Goal: Task Accomplishment & Management: Manage account settings

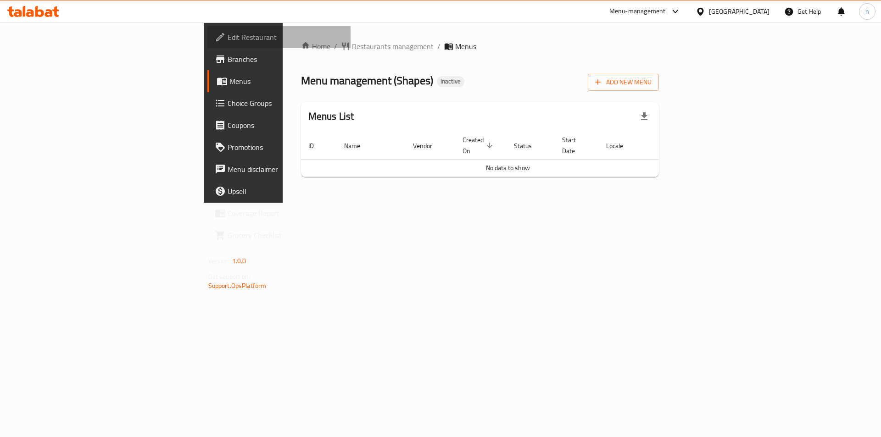
click at [207, 44] on link "Edit Restaurant" at bounding box center [279, 37] width 144 height 22
drag, startPoint x: 382, startPoint y: 91, endPoint x: 389, endPoint y: 93, distance: 7.0
click at [384, 91] on div "Home / Restaurants management / Menus Menu management ( Shapes ) Inactive Add N…" at bounding box center [480, 113] width 358 height 144
click at [651, 78] on span "Add New Menu" at bounding box center [623, 82] width 56 height 11
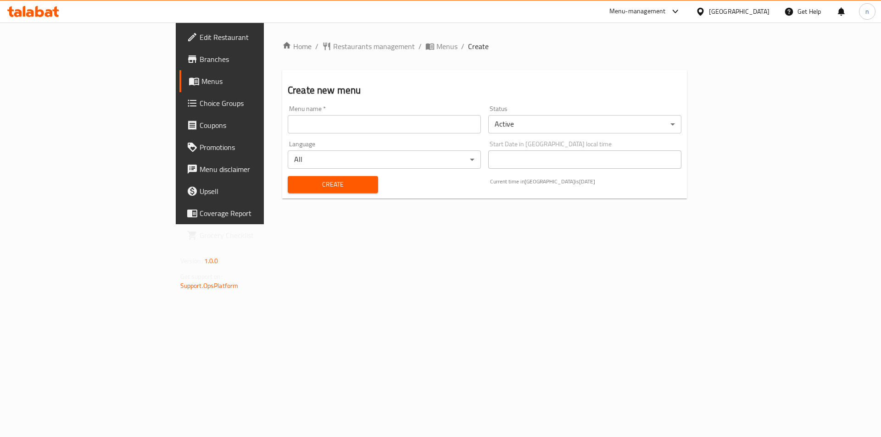
click at [359, 133] on div "Menu name   * Menu name *" at bounding box center [384, 119] width 200 height 35
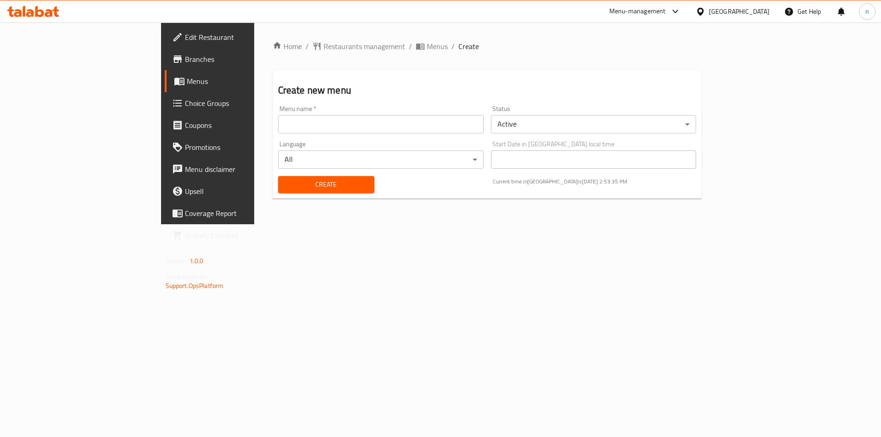
click at [359, 123] on input "text" at bounding box center [380, 124] width 205 height 18
type input "nourhan 17/8"
click at [321, 177] on button "Create" at bounding box center [326, 184] width 96 height 17
click at [331, 126] on input "text" at bounding box center [380, 124] width 205 height 18
type input "nourhan 17/8"
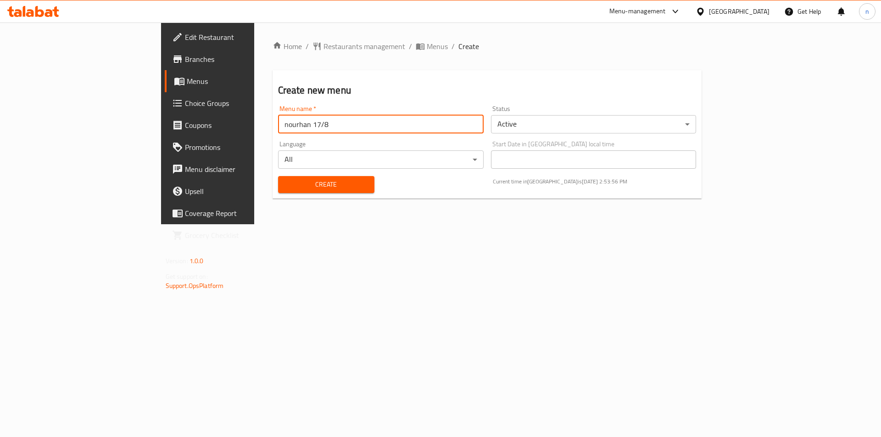
click at [278, 192] on button "Create" at bounding box center [326, 184] width 96 height 17
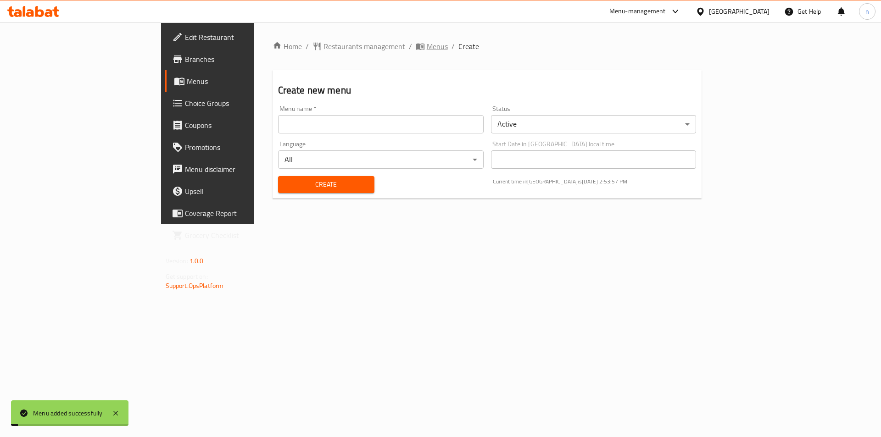
click at [426, 47] on span "Menus" at bounding box center [436, 46] width 21 height 11
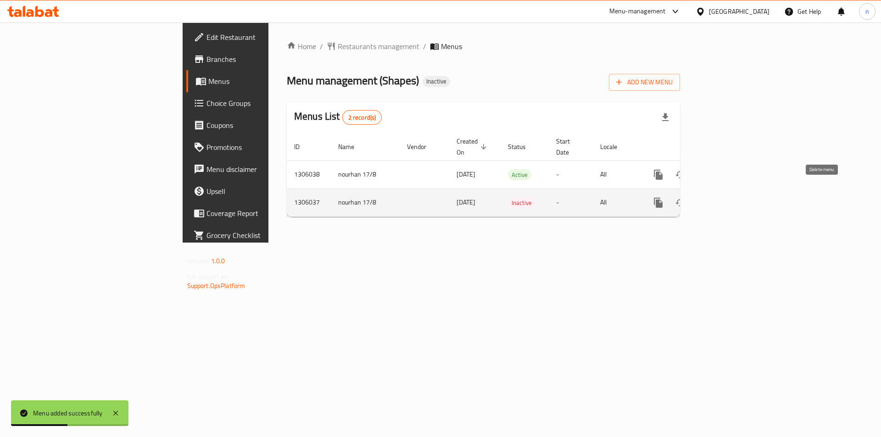
click at [705, 199] on icon "enhanced table" at bounding box center [702, 203] width 6 height 8
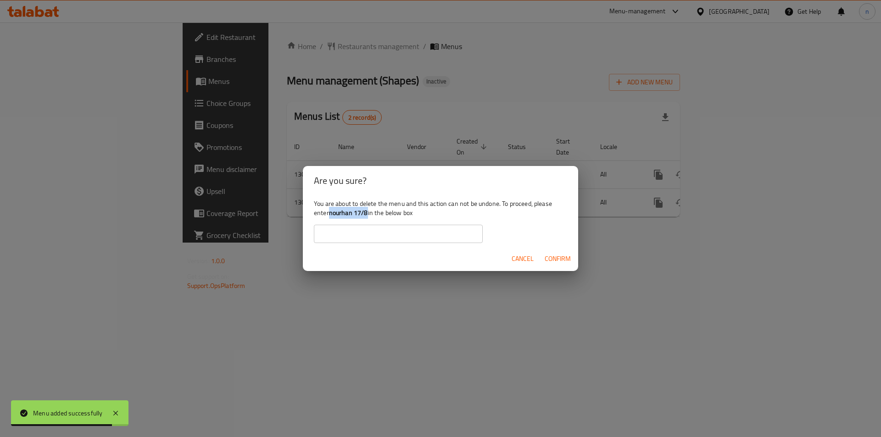
drag, startPoint x: 329, startPoint y: 212, endPoint x: 368, endPoint y: 212, distance: 39.0
click at [368, 212] on div "You are about to delete the menu and this action can not be undone. To proceed,…" at bounding box center [440, 220] width 275 height 51
copy div "nourhan 17/8"
click at [354, 235] on input "text" at bounding box center [398, 234] width 169 height 18
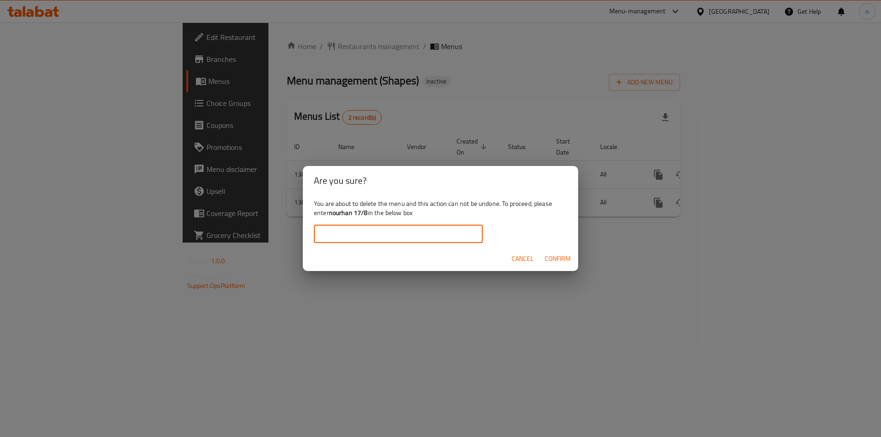
paste input "nourhan 17/8"
click at [545, 258] on span "Confirm" at bounding box center [557, 258] width 26 height 11
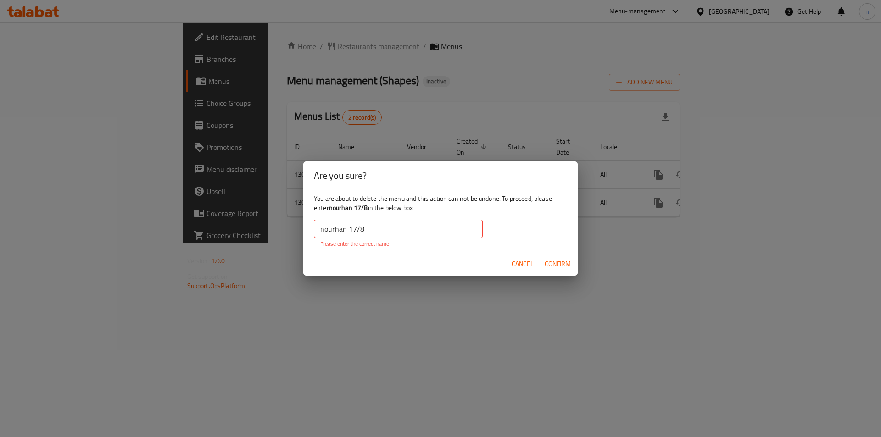
click at [326, 229] on input "nourhan 17/8" at bounding box center [398, 229] width 169 height 18
click at [321, 228] on input "nourhan 17/8" at bounding box center [398, 229] width 169 height 18
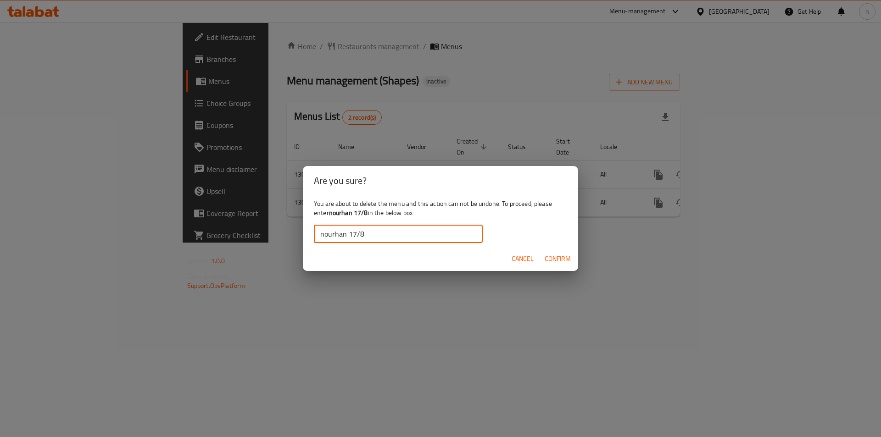
type input "nourhan 17/8"
click at [563, 255] on span "Confirm" at bounding box center [557, 258] width 26 height 11
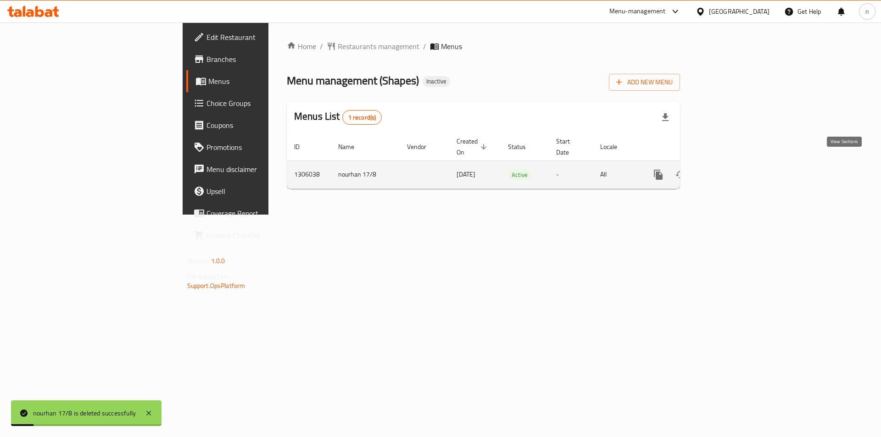
click at [730, 169] on icon "enhanced table" at bounding box center [724, 174] width 11 height 11
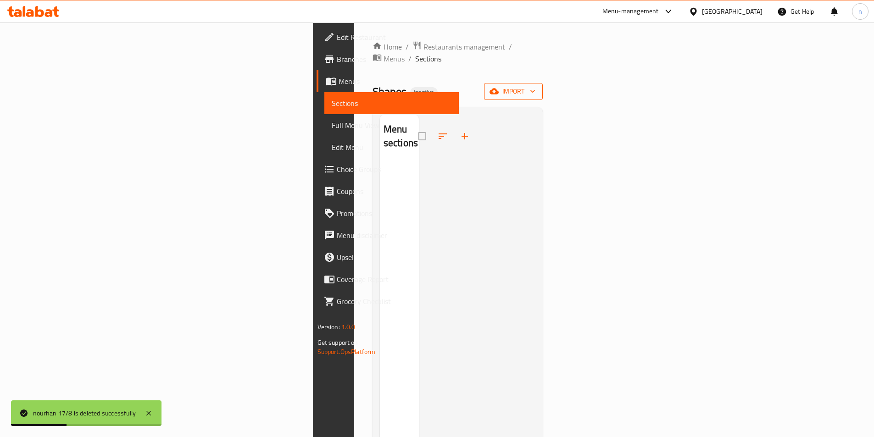
click at [535, 86] on span "import" at bounding box center [513, 91] width 44 height 11
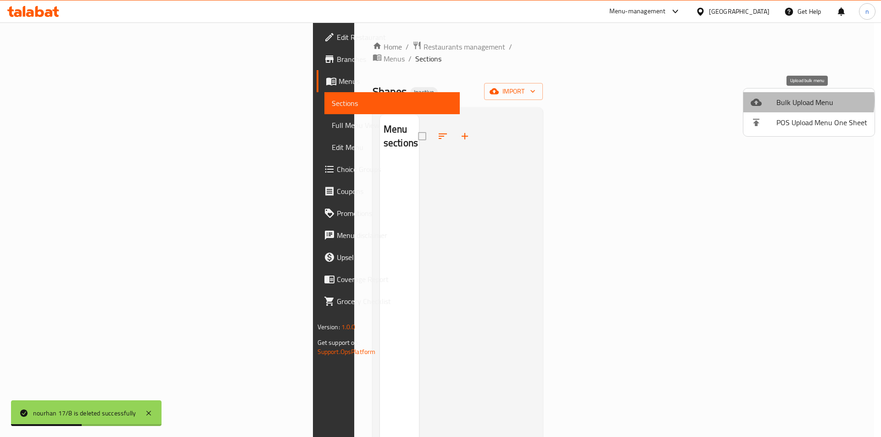
click at [789, 100] on span "Bulk Upload Menu" at bounding box center [821, 102] width 91 height 11
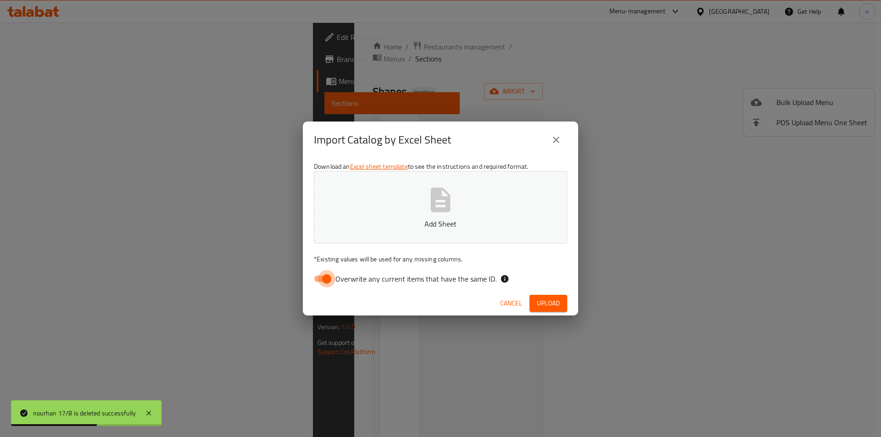
click at [316, 285] on input "Overwrite any current items that have the same ID." at bounding box center [326, 278] width 52 height 17
checkbox input "false"
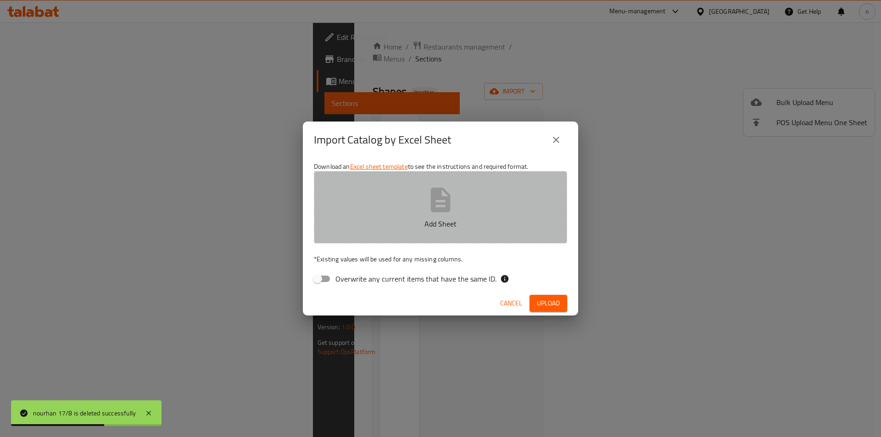
click at [385, 236] on button "Add Sheet" at bounding box center [440, 207] width 253 height 72
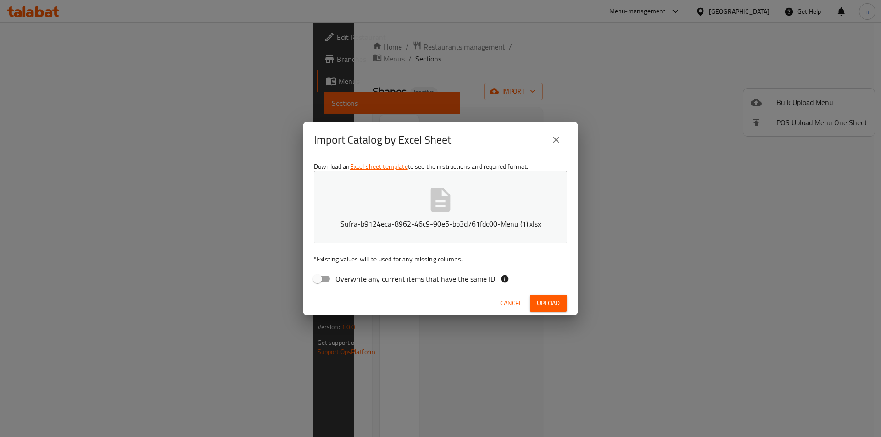
click at [542, 301] on span "Upload" at bounding box center [548, 303] width 23 height 11
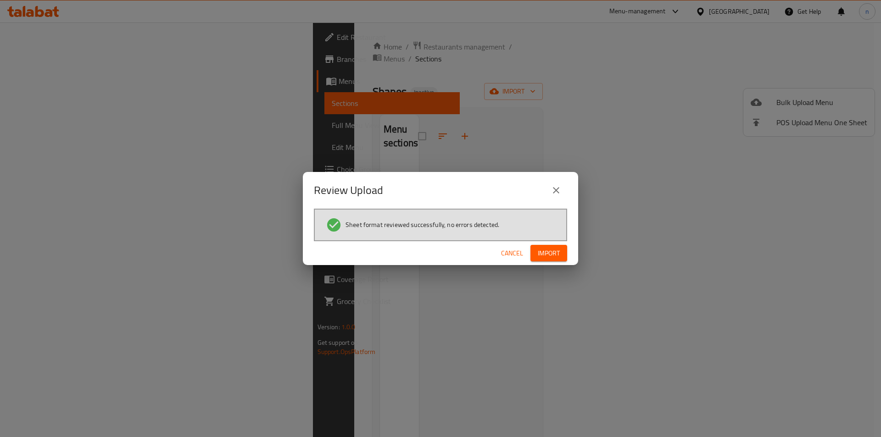
click at [541, 256] on span "Import" at bounding box center [548, 253] width 22 height 11
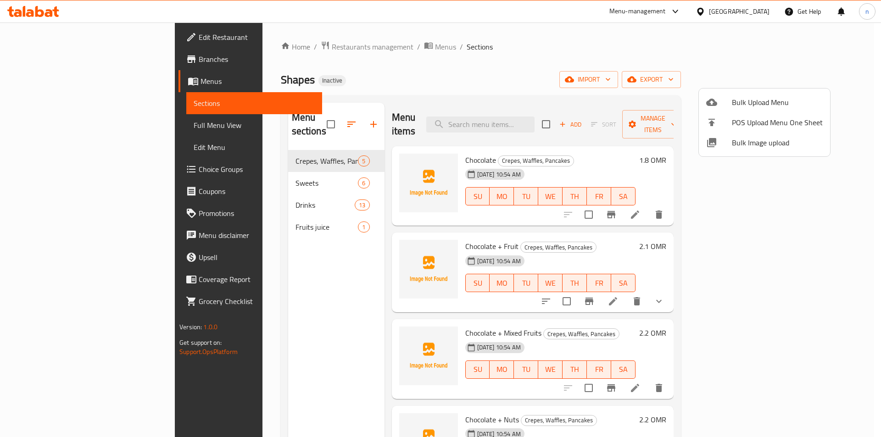
click at [634, 46] on div at bounding box center [440, 218] width 881 height 437
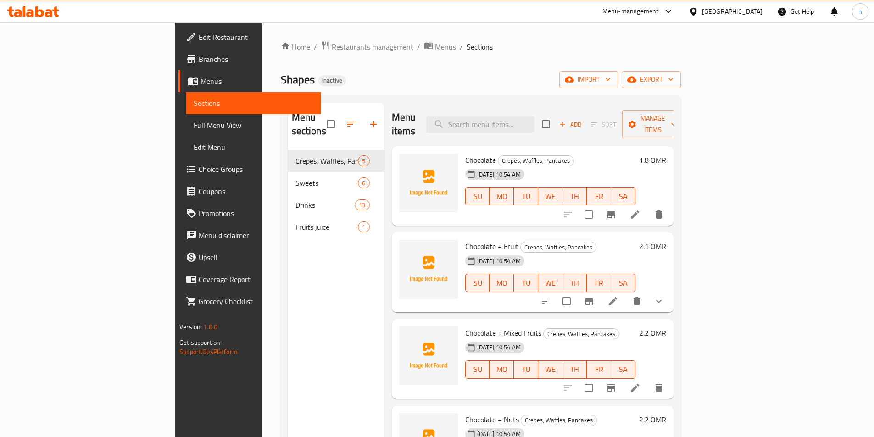
click at [194, 127] on span "Full Menu View" at bounding box center [254, 125] width 120 height 11
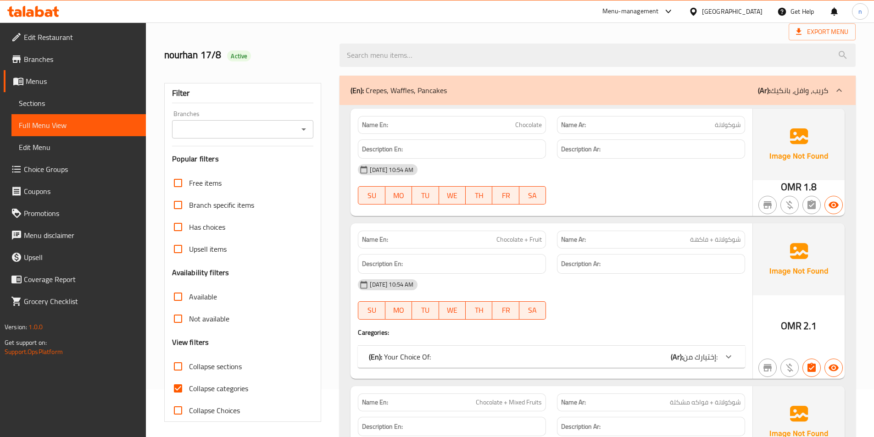
scroll to position [183, 0]
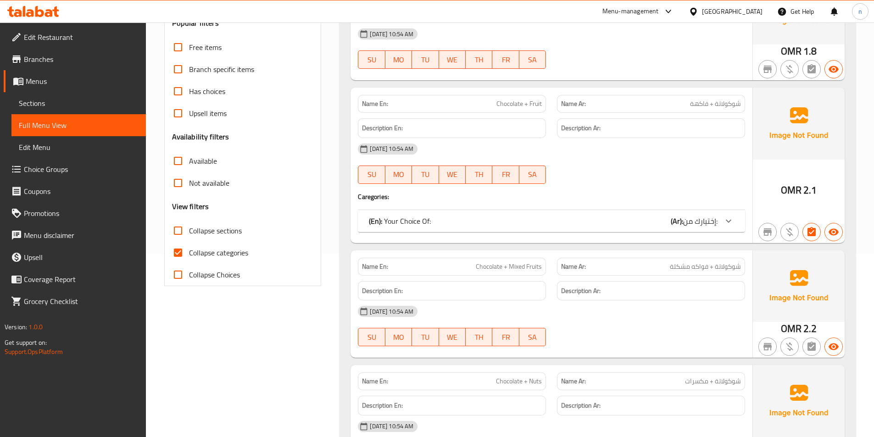
click at [180, 255] on input "Collapse categories" at bounding box center [178, 253] width 22 height 22
checkbox input "false"
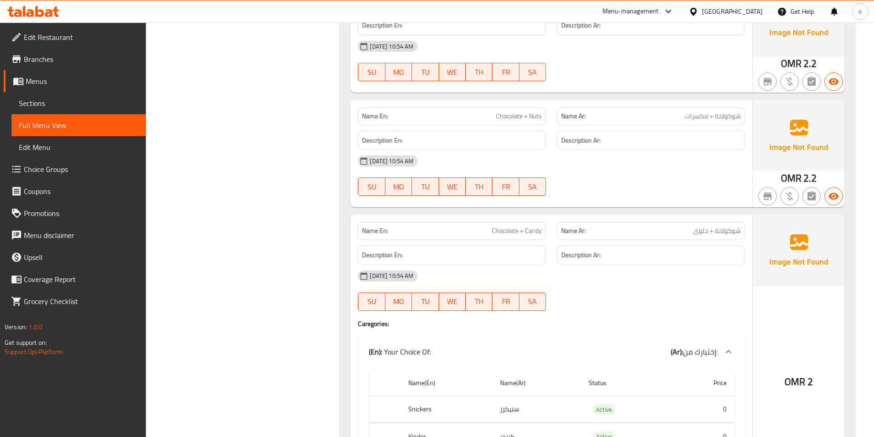
scroll to position [596, 0]
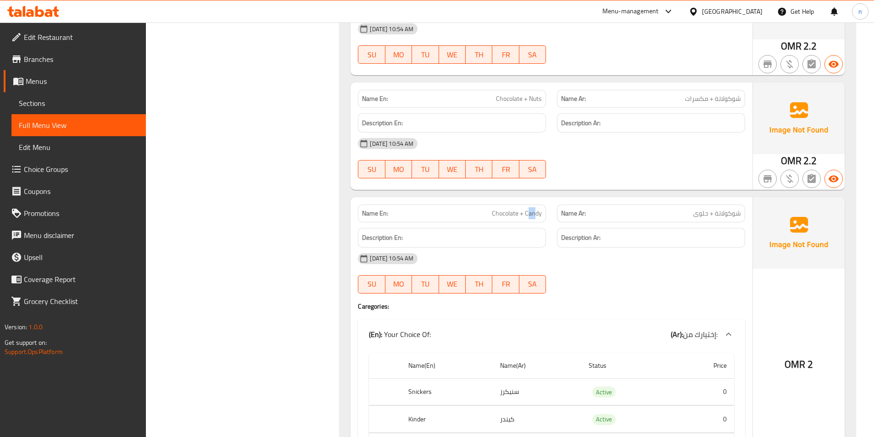
drag, startPoint x: 527, startPoint y: 213, endPoint x: 535, endPoint y: 215, distance: 7.6
click at [535, 215] on span "Chocolate + Candy" at bounding box center [517, 214] width 50 height 10
click at [526, 212] on span "Chocolate + Candy" at bounding box center [517, 214] width 50 height 10
drag, startPoint x: 525, startPoint y: 213, endPoint x: 545, endPoint y: 213, distance: 20.2
click at [545, 213] on div "Name En: Chocolate + Candy" at bounding box center [452, 214] width 188 height 18
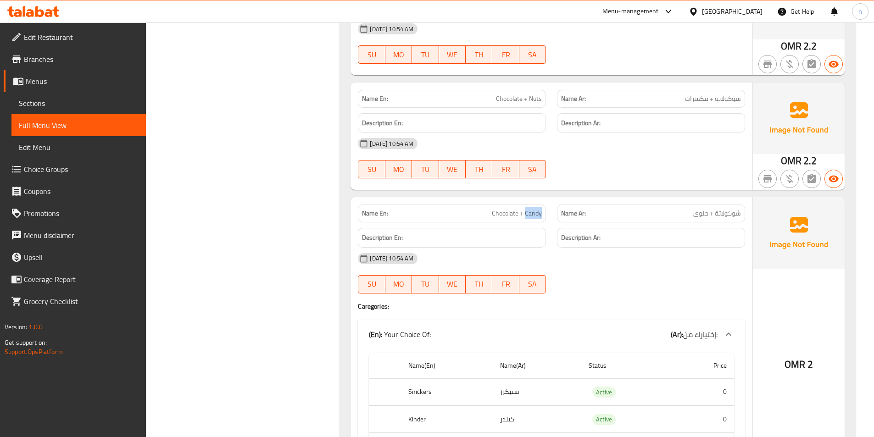
copy span "Candy"
click at [588, 267] on div "17-08-2025 10:54 AM" at bounding box center [551, 259] width 398 height 22
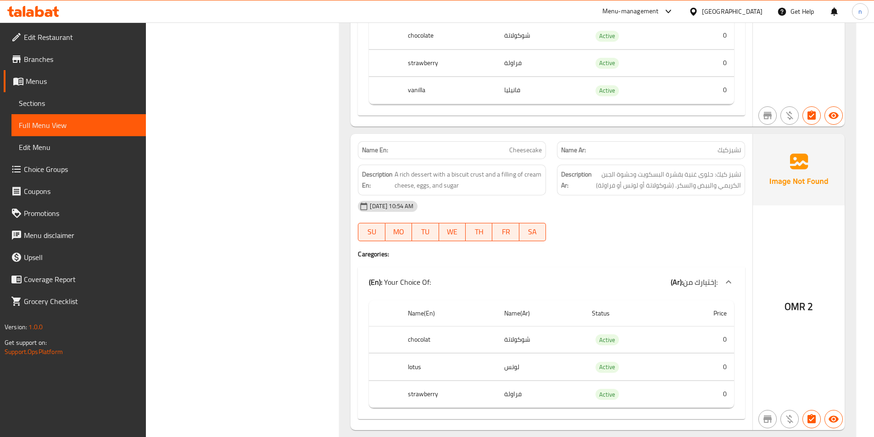
scroll to position [1330, 0]
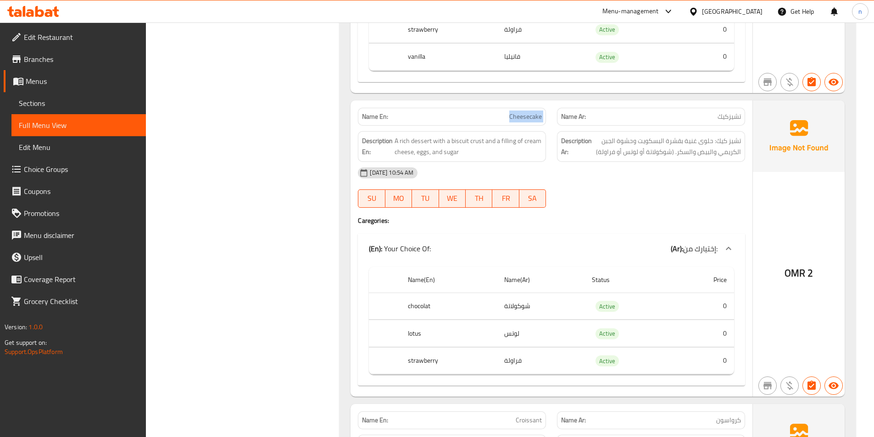
drag, startPoint x: 507, startPoint y: 115, endPoint x: 558, endPoint y: 115, distance: 50.4
copy span "Cheesecake"
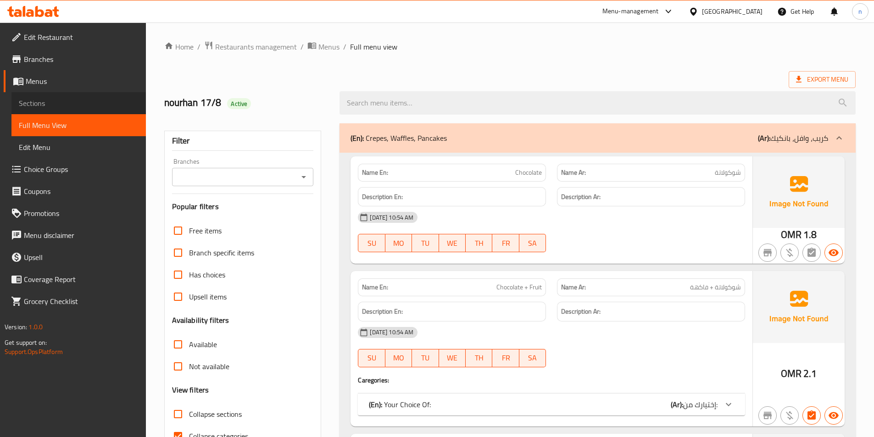
click at [89, 102] on span "Sections" at bounding box center [79, 103] width 120 height 11
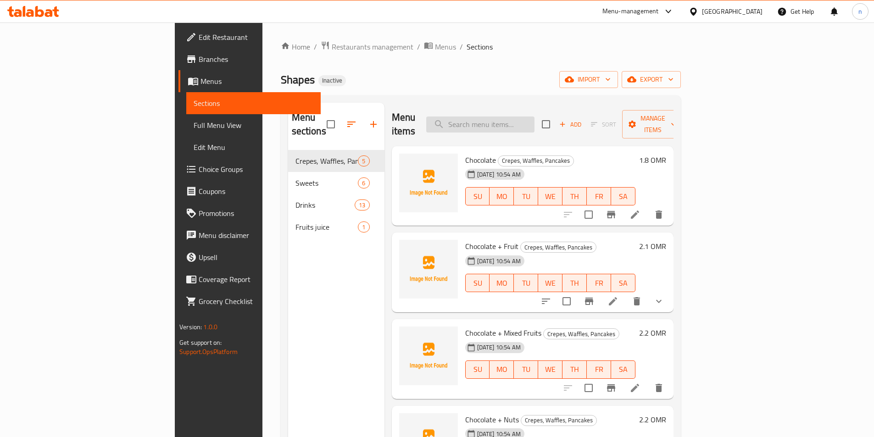
click at [524, 118] on input "search" at bounding box center [480, 124] width 108 height 16
paste input "Cheesecake"
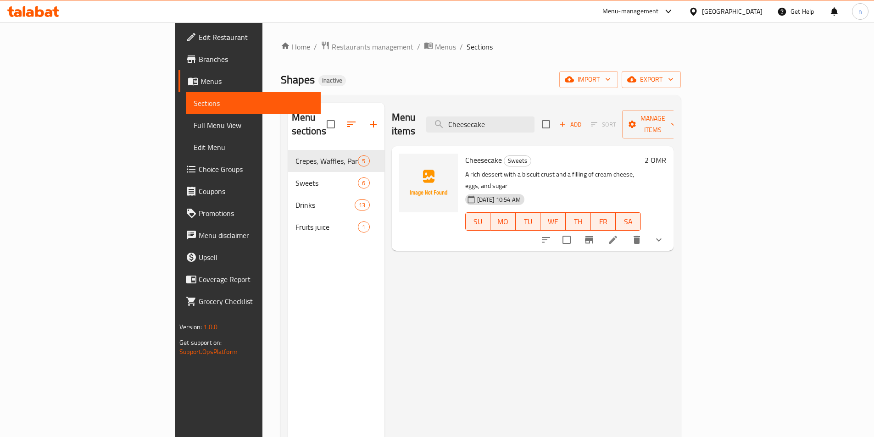
type input "Cheesecake"
click at [618, 234] on icon at bounding box center [612, 239] width 11 height 11
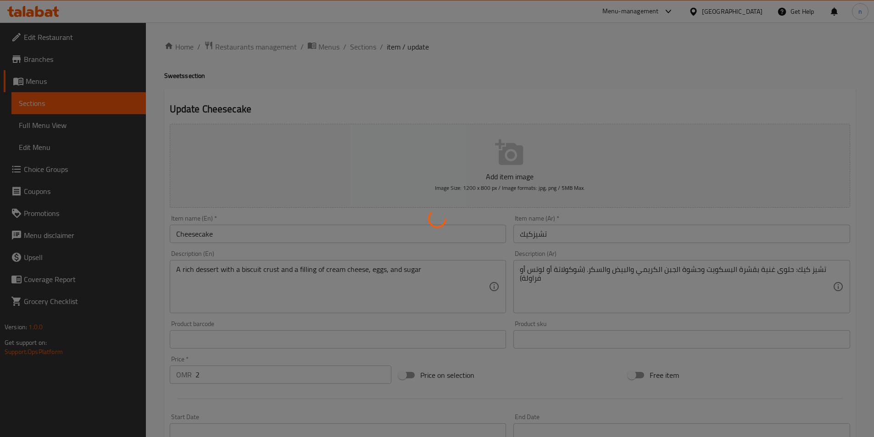
type input "إختيارك من:"
type input "1"
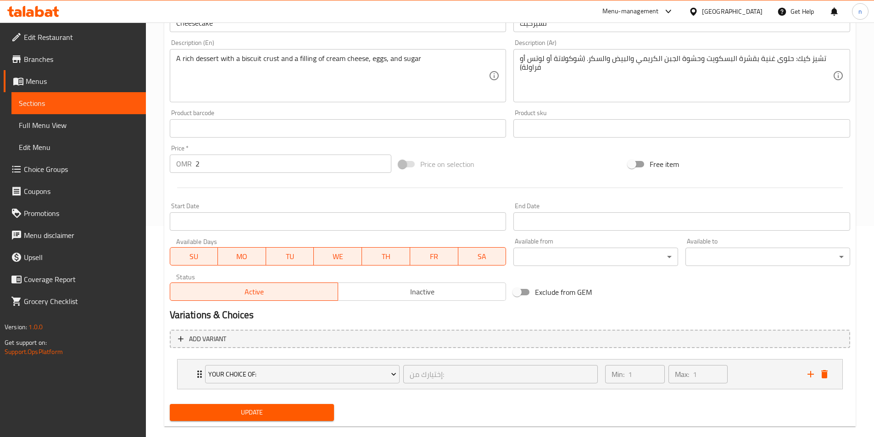
scroll to position [226, 0]
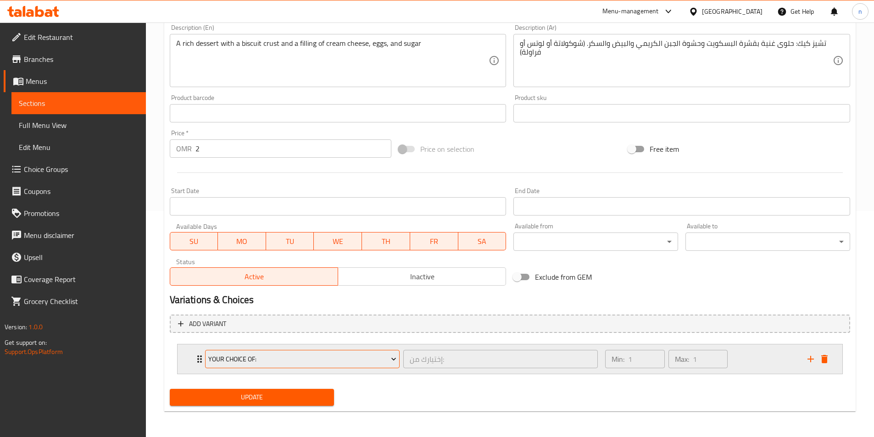
click at [377, 364] on span "Your Choice Of:" at bounding box center [302, 359] width 188 height 11
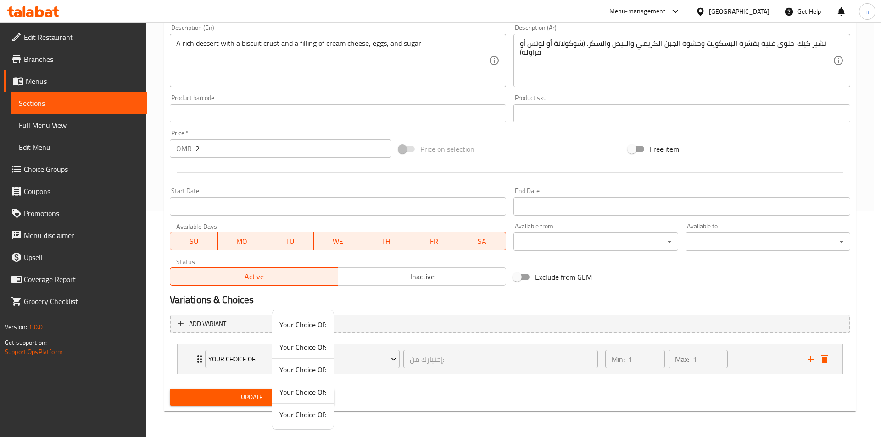
click at [388, 341] on div at bounding box center [440, 218] width 881 height 437
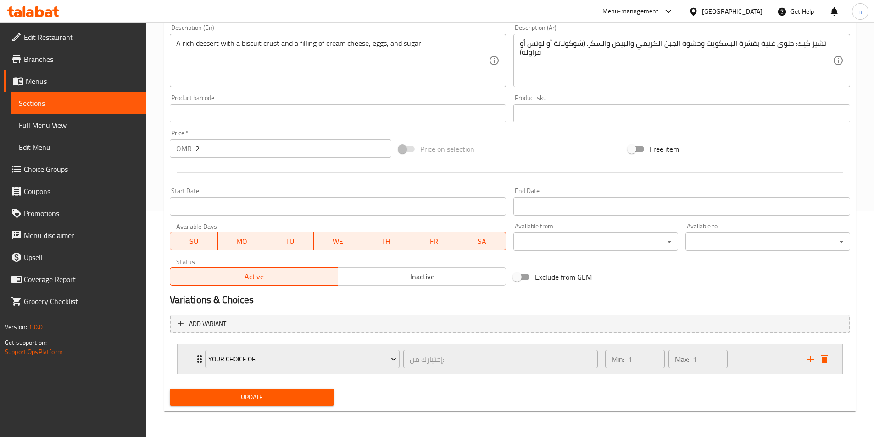
click at [785, 357] on div "Min: 1 ​ Max: 1 ​" at bounding box center [700, 358] width 202 height 29
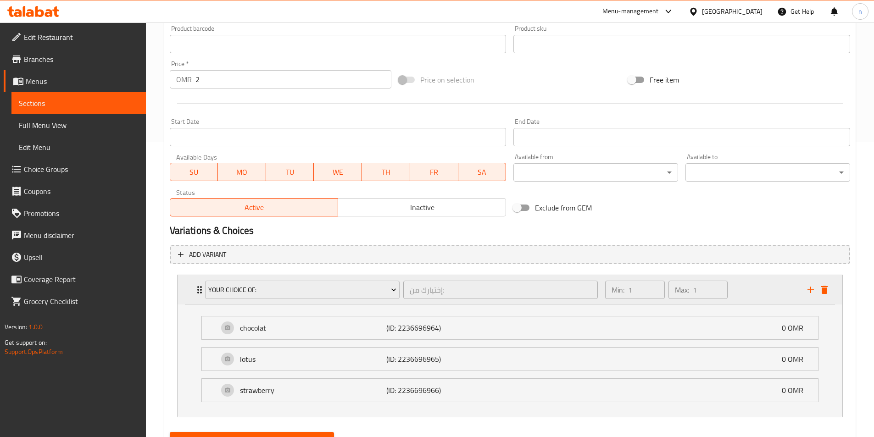
scroll to position [338, 0]
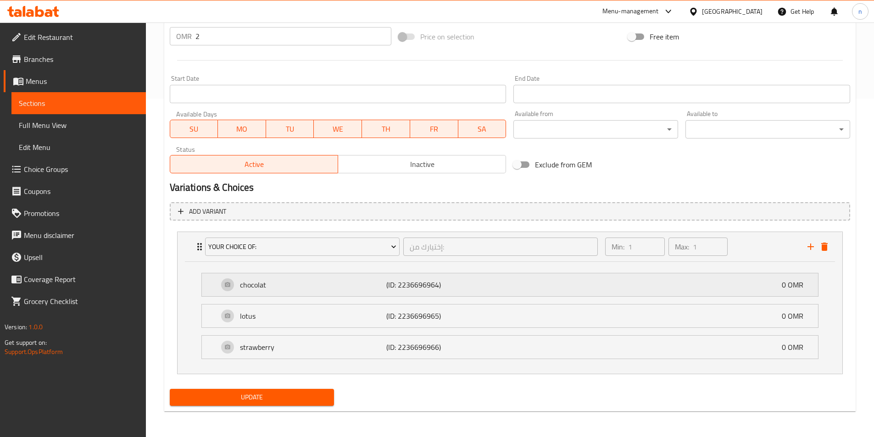
click at [295, 285] on p "chocolat" at bounding box center [313, 284] width 147 height 11
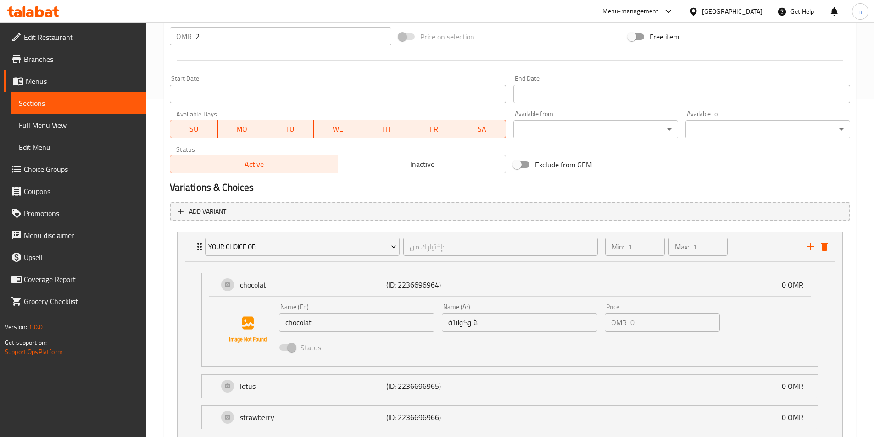
click at [323, 328] on input "chocolat" at bounding box center [356, 322] width 155 height 18
click at [321, 327] on input "chocolat" at bounding box center [356, 322] width 155 height 18
click at [321, 326] on input "chocolat" at bounding box center [356, 322] width 155 height 18
click at [320, 326] on input "chocolat" at bounding box center [356, 322] width 155 height 18
click at [316, 324] on input "chocolat" at bounding box center [356, 322] width 155 height 18
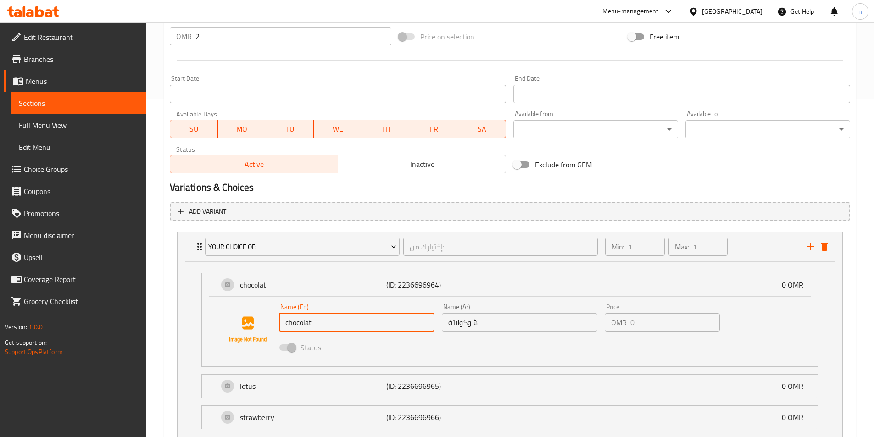
click at [328, 322] on input "chocolat" at bounding box center [356, 322] width 155 height 18
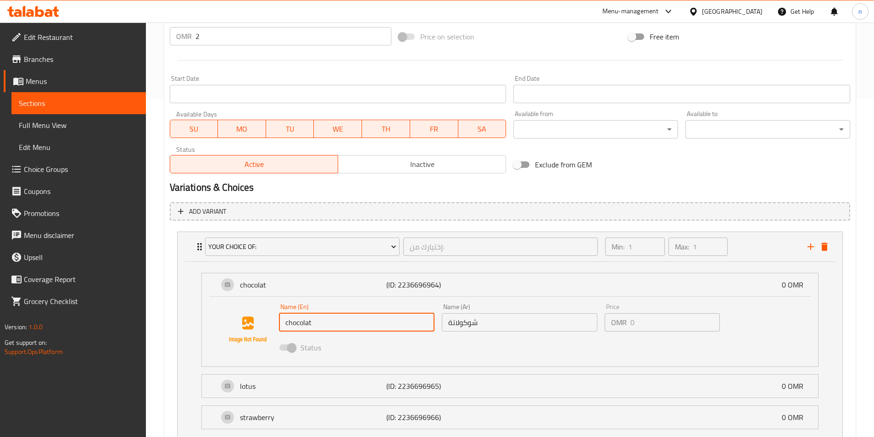
click at [282, 346] on span at bounding box center [287, 347] width 16 height 6
click at [332, 328] on input "chocolat" at bounding box center [356, 322] width 155 height 18
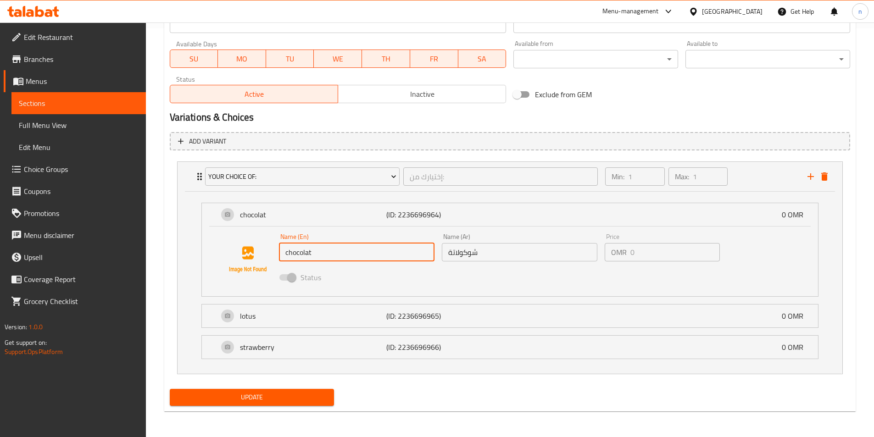
click at [504, 227] on div "Name (En) chocolat Name (En) Name (Ar) شوكولاتة Name (Ar) Price OMR 0 Price Sta…" at bounding box center [510, 262] width 616 height 70
click at [62, 173] on span "Choice Groups" at bounding box center [81, 169] width 115 height 11
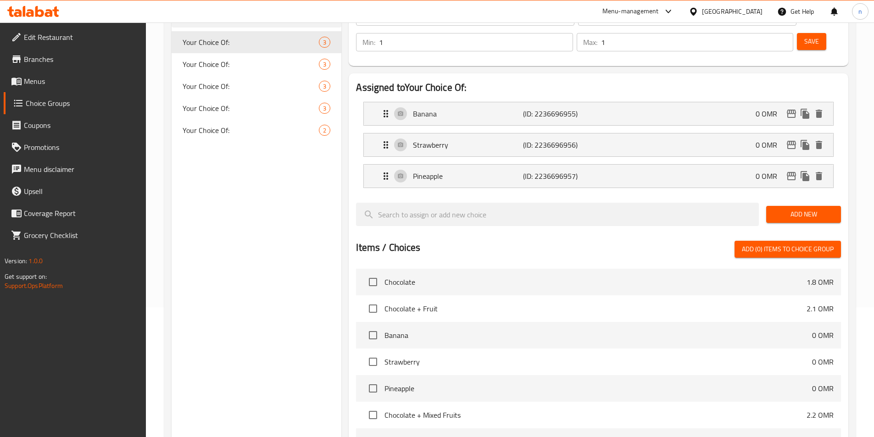
scroll to position [38, 0]
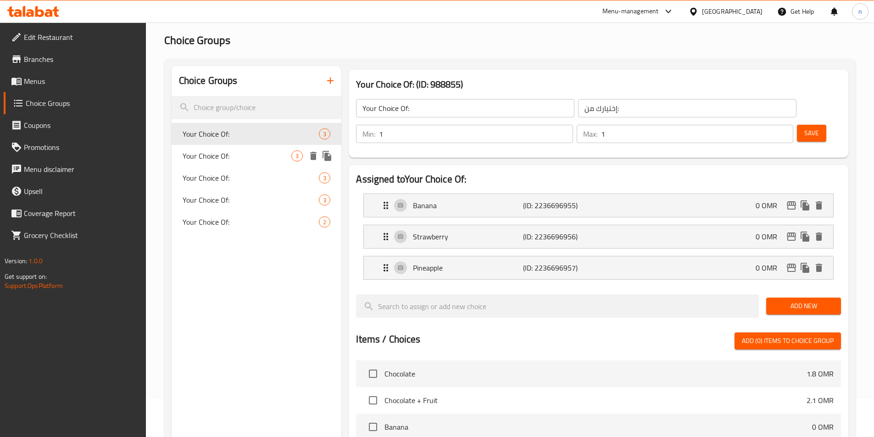
click at [239, 155] on span "Your Choice Of:" at bounding box center [237, 155] width 109 height 11
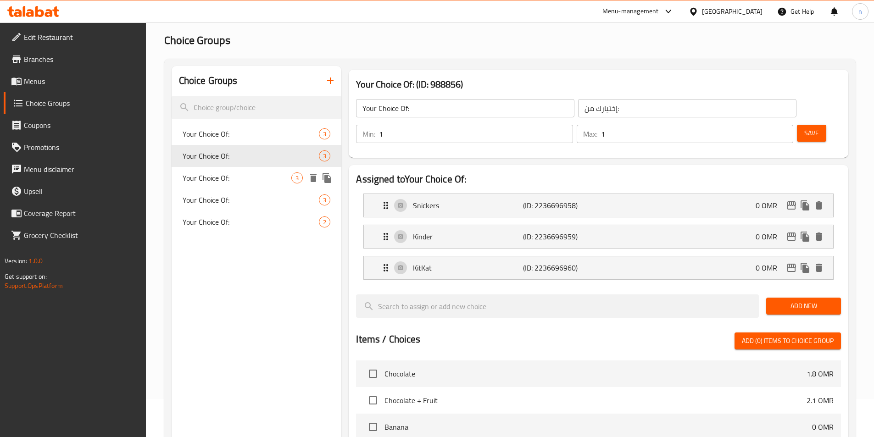
click at [245, 181] on span "Your Choice Of:" at bounding box center [237, 177] width 109 height 11
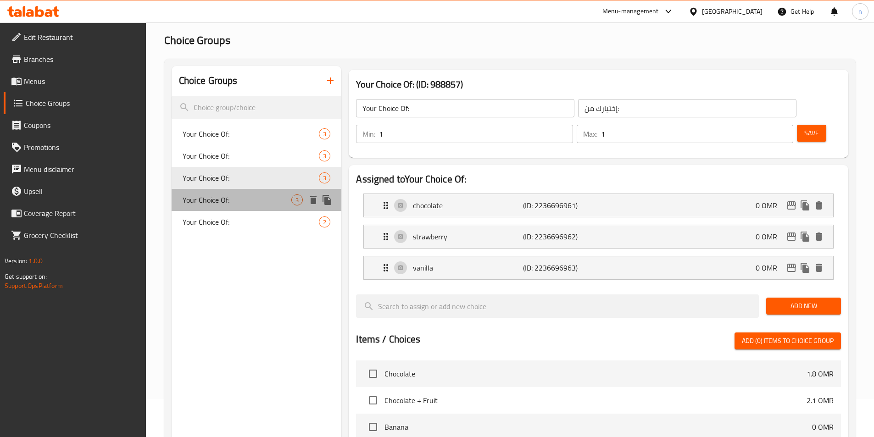
click at [219, 199] on span "Your Choice Of:" at bounding box center [237, 199] width 109 height 11
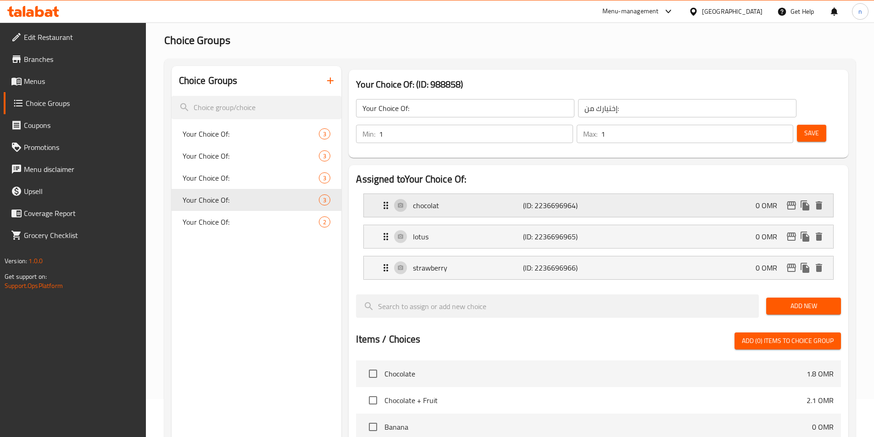
click at [670, 194] on div "chocolat (ID: 2236696964) 0 OMR" at bounding box center [601, 205] width 442 height 23
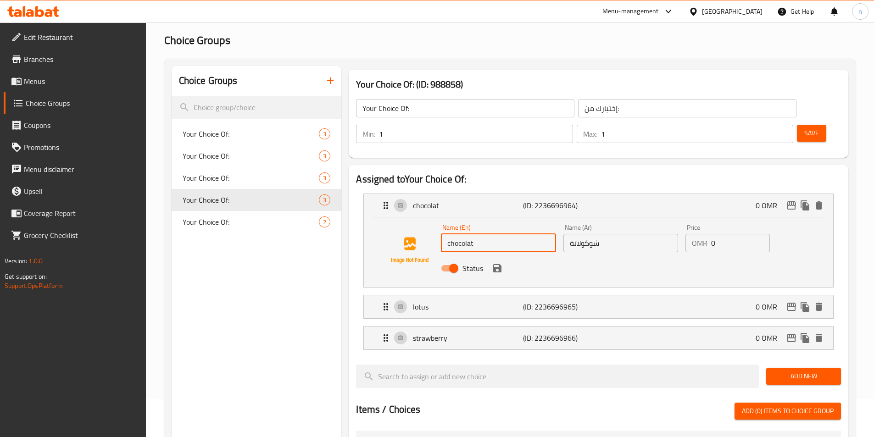
click at [495, 234] on input "chocolat" at bounding box center [498, 243] width 115 height 18
click at [498, 263] on icon "save" at bounding box center [497, 268] width 11 height 11
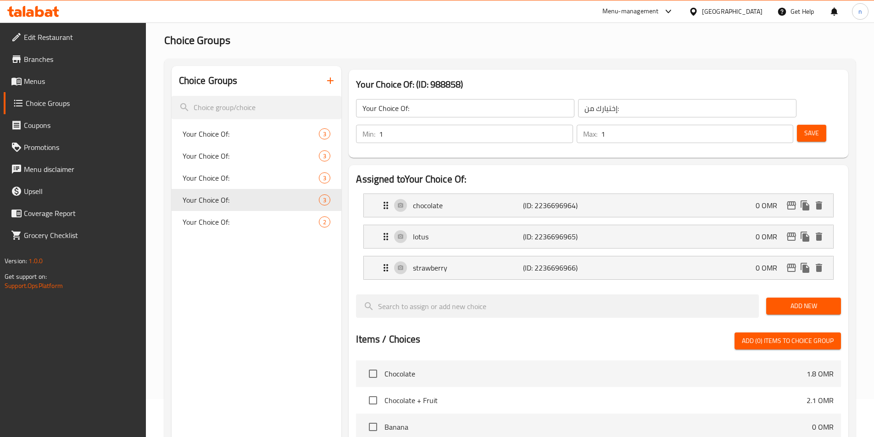
type input "chocolate"
click at [493, 200] on p "chocolate" at bounding box center [468, 205] width 110 height 11
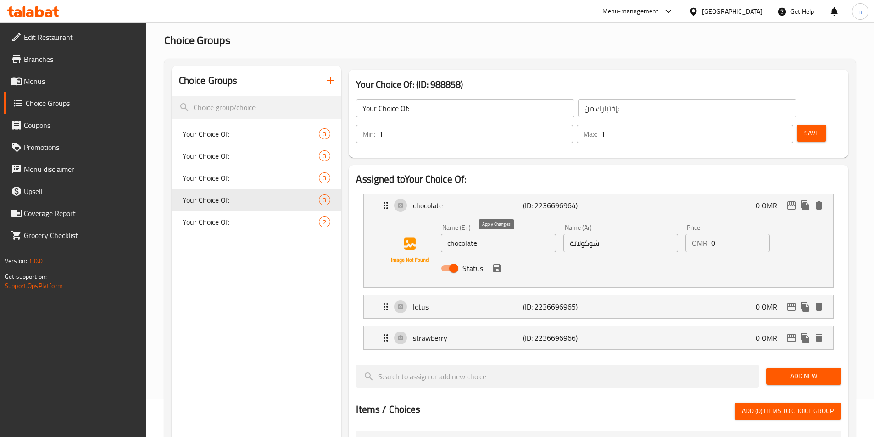
click at [496, 263] on icon "save" at bounding box center [497, 268] width 11 height 11
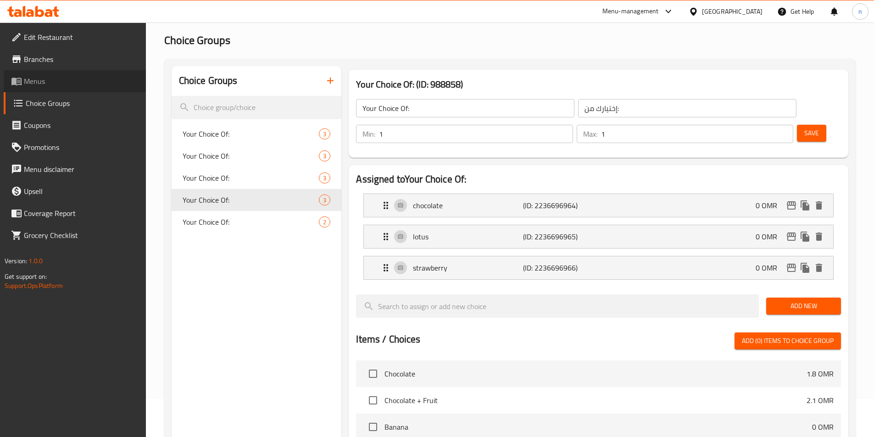
click at [51, 83] on span "Menus" at bounding box center [81, 81] width 115 height 11
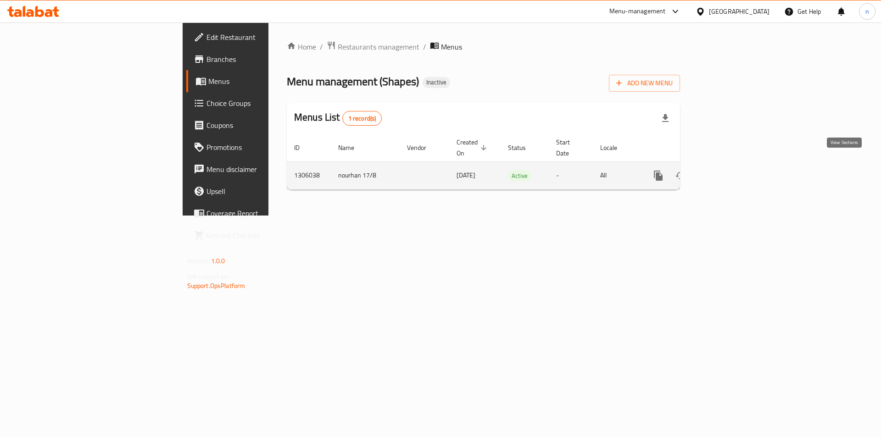
click at [730, 170] on icon "enhanced table" at bounding box center [724, 175] width 11 height 11
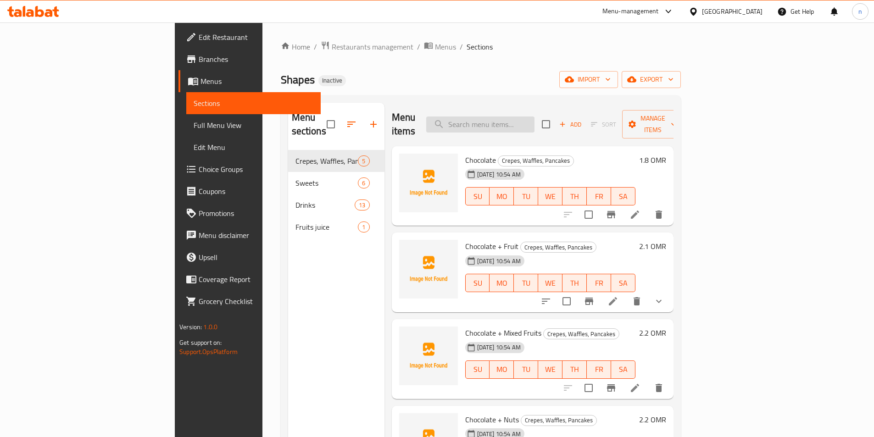
click at [533, 116] on input "search" at bounding box center [480, 124] width 108 height 16
paste input "Macaron"
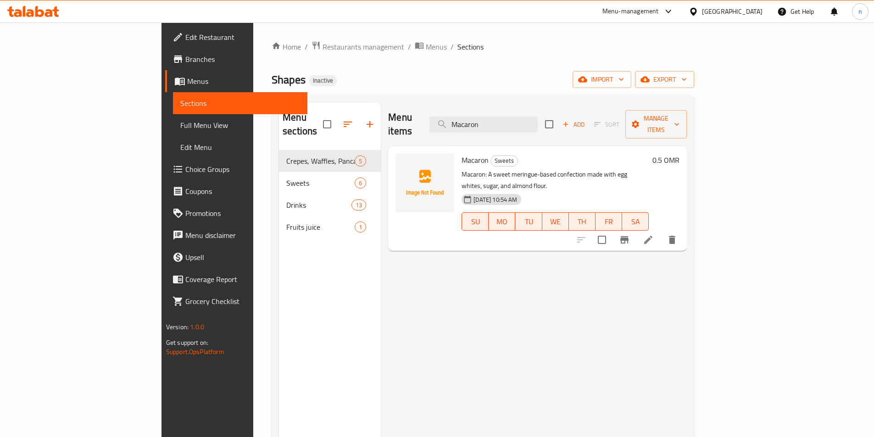
type input "Macaron"
click at [653, 234] on icon at bounding box center [647, 239] width 11 height 11
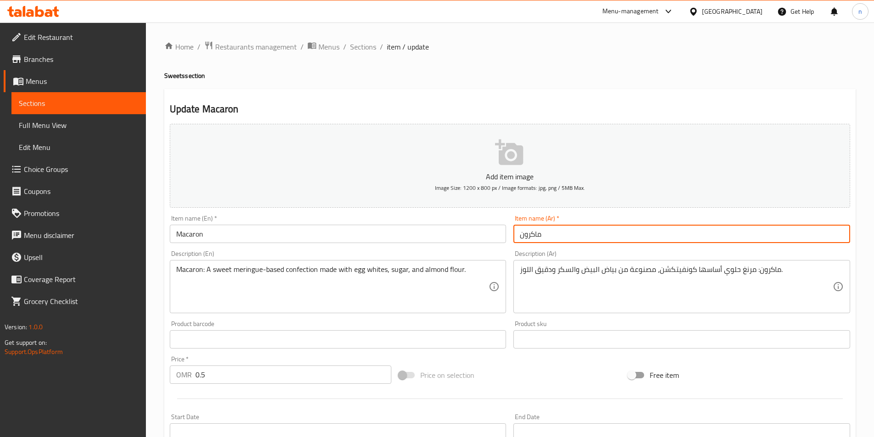
click at [537, 236] on input "ماكرون" at bounding box center [681, 234] width 337 height 18
paste input "text"
type input "ن"
drag, startPoint x: 536, startPoint y: 238, endPoint x: 515, endPoint y: 241, distance: 20.5
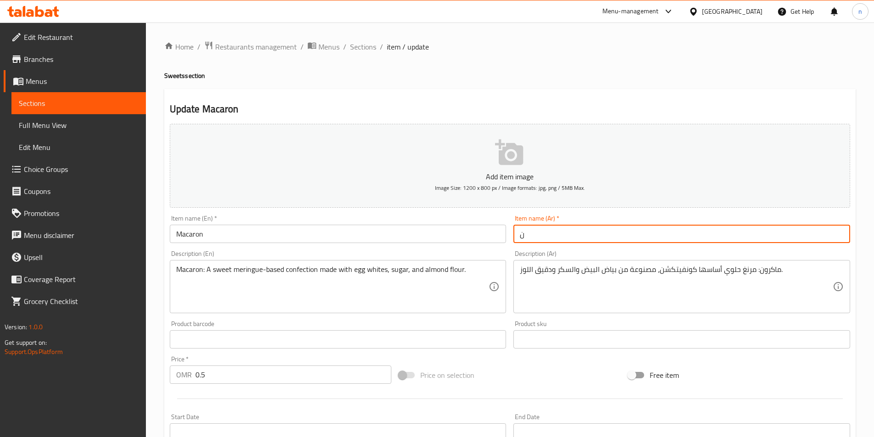
click at [515, 241] on input "ن" at bounding box center [681, 234] width 337 height 18
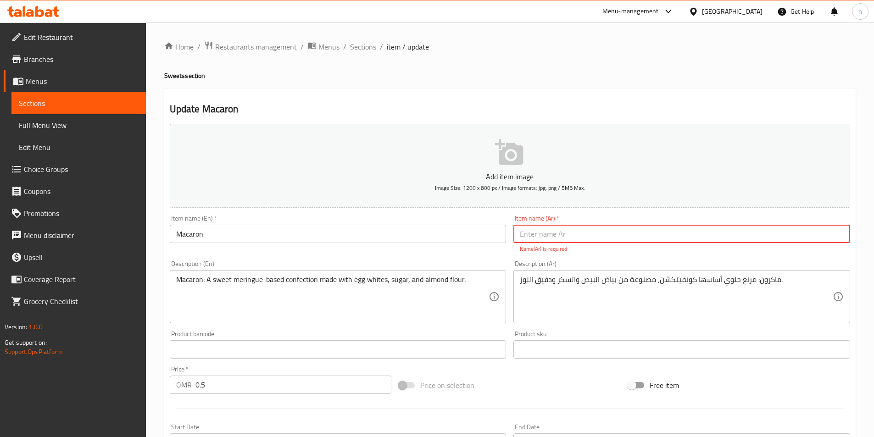
click at [555, 236] on input "text" at bounding box center [681, 234] width 337 height 18
paste input "مكارون"
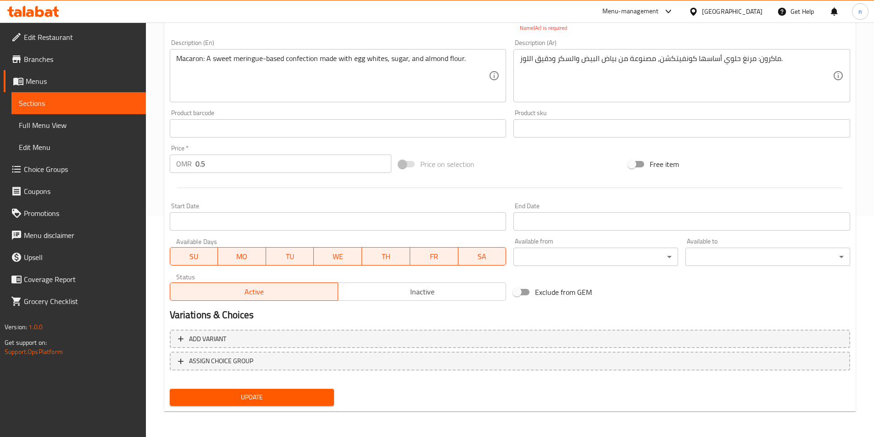
type input "مكارون"
click at [259, 389] on button "Update" at bounding box center [252, 397] width 165 height 17
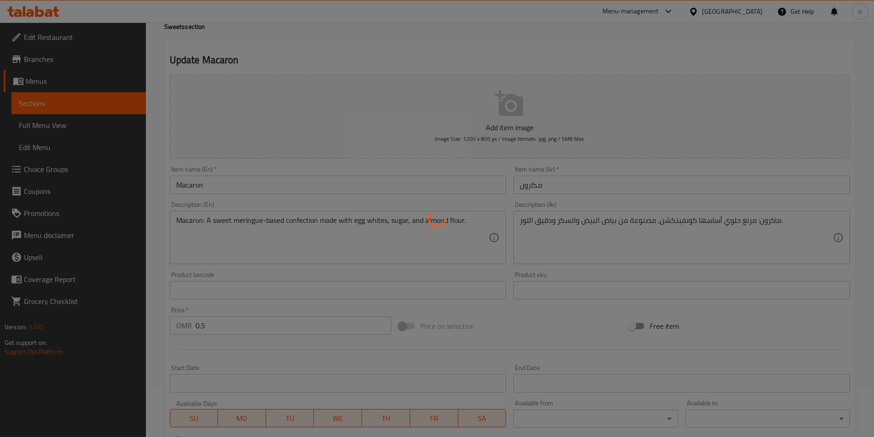
scroll to position [28, 0]
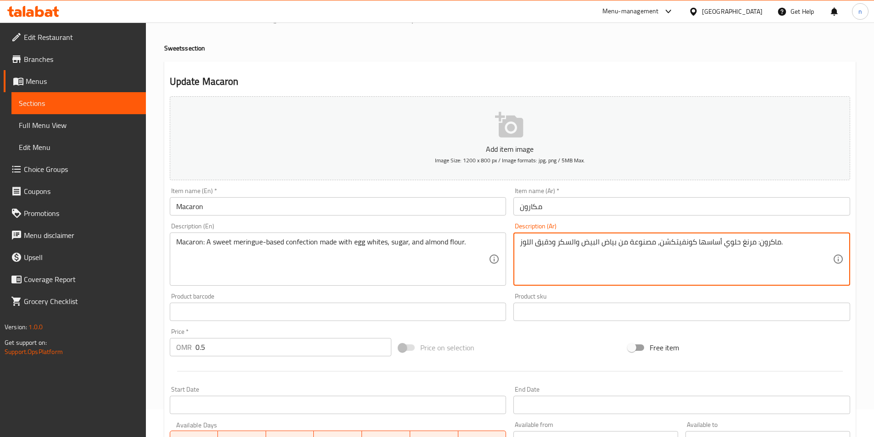
click at [770, 248] on textarea "ماكرون: مرنغ حلوي أساسها كونفيتكشن، مصنوعة من بياض البيض والسكر ودقيق اللوز." at bounding box center [676, 260] width 313 height 44
paste textarea "Macaron"
click at [523, 208] on input "مكارون" at bounding box center [681, 206] width 337 height 18
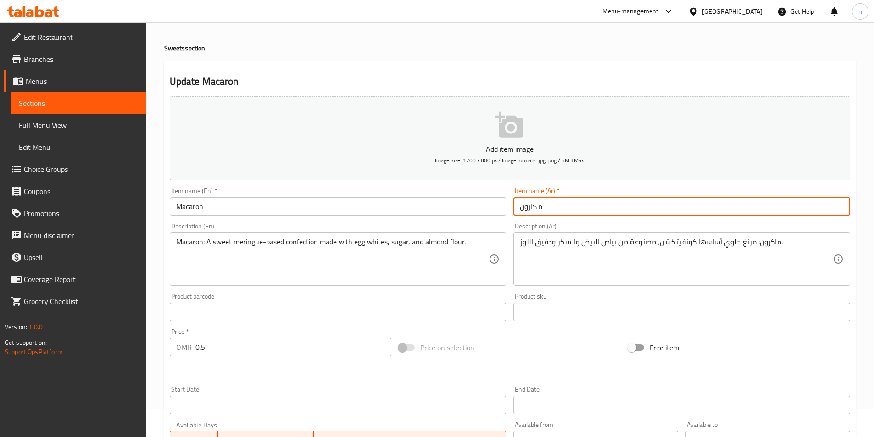
click at [523, 208] on input "مكارون" at bounding box center [681, 206] width 337 height 18
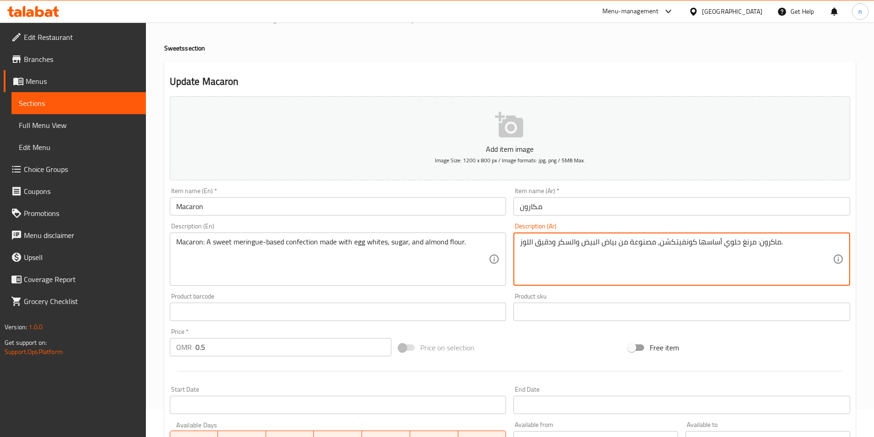
click at [768, 244] on textarea "ماكرون: مرنغ حلوي أساسها كونفيتكشن، مصنوعة من بياض البيض والسكر ودقيق اللوز." at bounding box center [676, 260] width 313 height 44
paste textarea "كا"
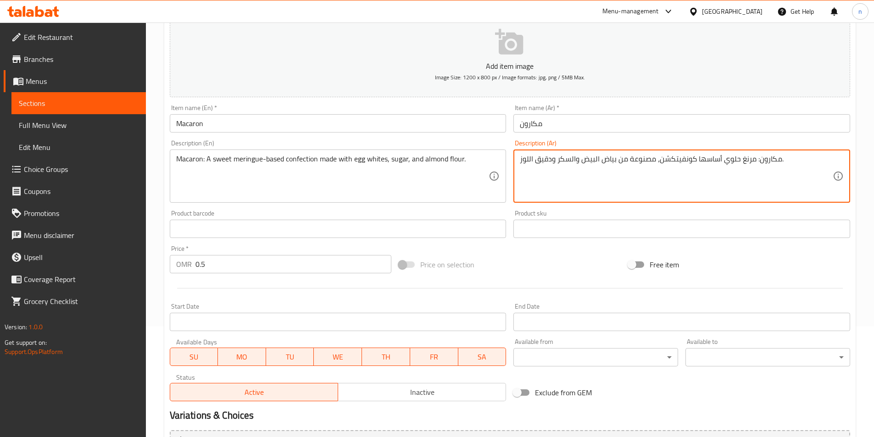
scroll to position [211, 0]
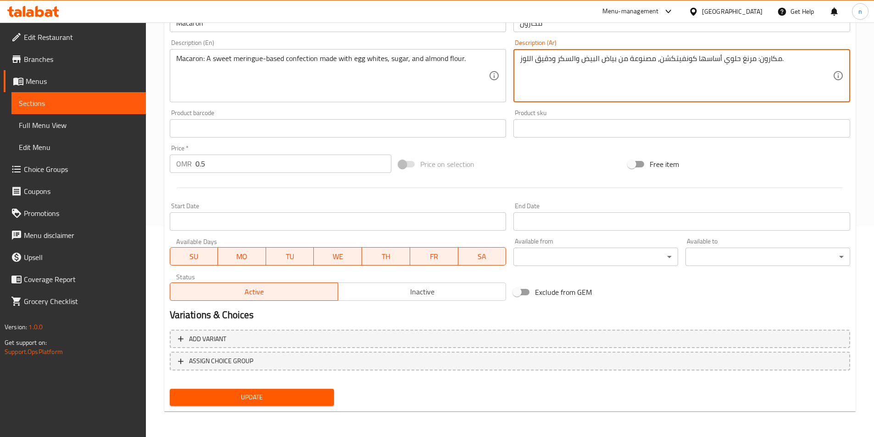
type textarea "مكارون: مرنغ حلوي أساسها كونفيتكشن، مصنوعة من بياض البيض والسكر ودقيق اللوز."
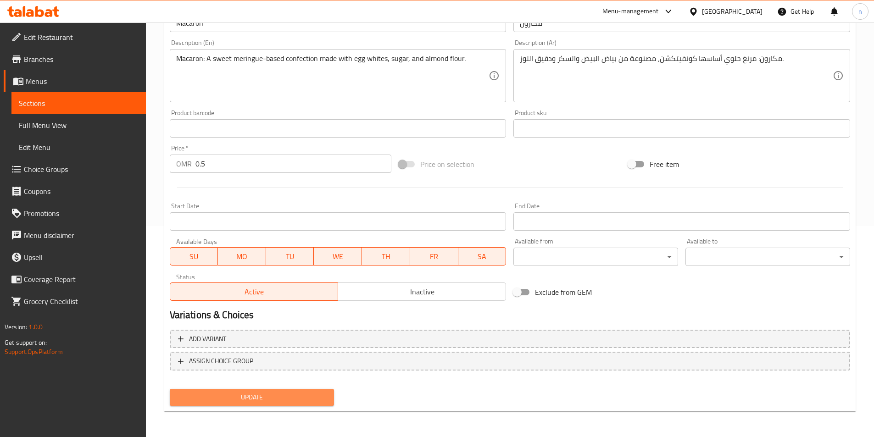
click at [305, 398] on span "Update" at bounding box center [252, 397] width 150 height 11
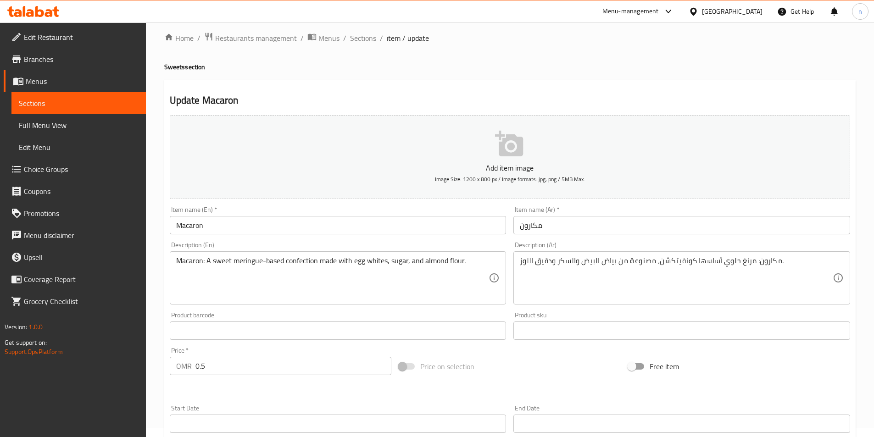
scroll to position [0, 0]
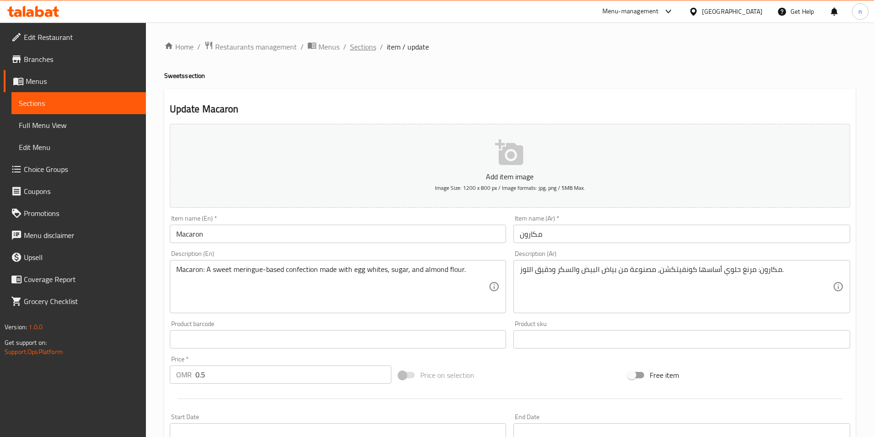
click at [364, 44] on span "Sections" at bounding box center [363, 46] width 26 height 11
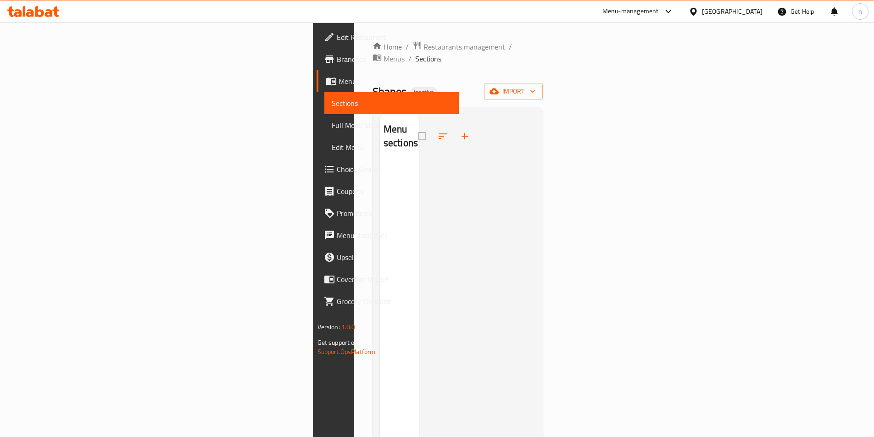
click at [338, 83] on span "Menus" at bounding box center [394, 81] width 113 height 11
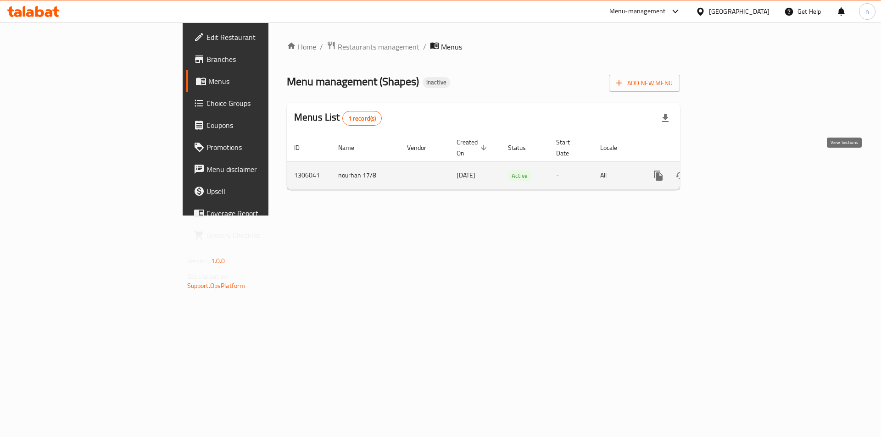
click at [728, 172] on icon "enhanced table" at bounding box center [724, 176] width 8 height 8
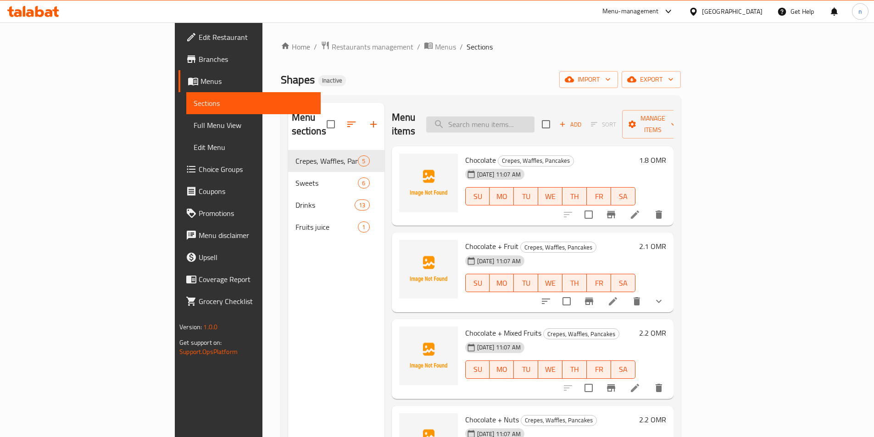
click at [526, 119] on input "search" at bounding box center [480, 124] width 108 height 16
paste input "مكارون"
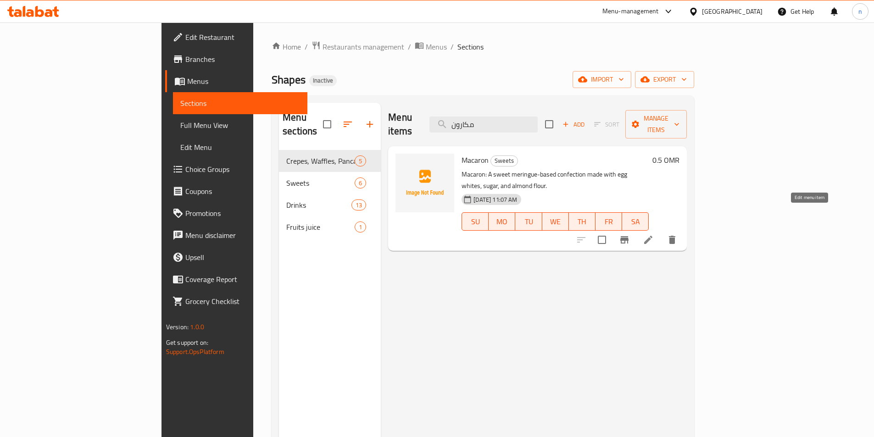
type input "مكارون"
click at [653, 234] on icon at bounding box center [647, 239] width 11 height 11
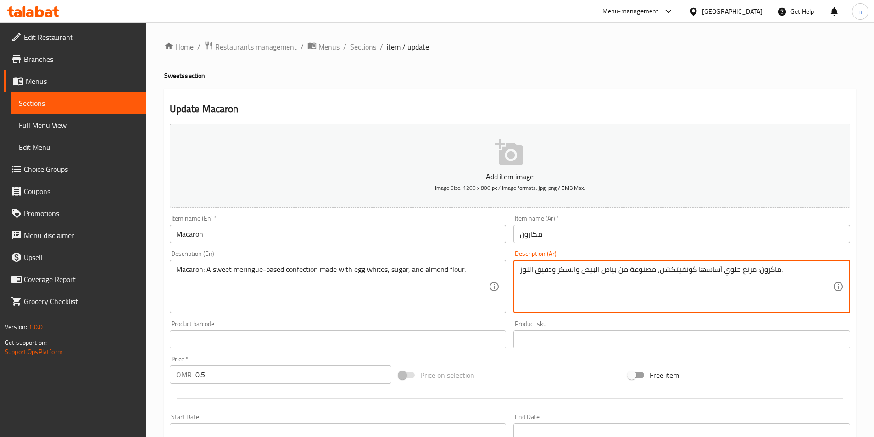
click at [770, 271] on textarea "ماكرون: مرنغ حلوي أساسها كونفيتكشن، مصنوعة من بياض البيض والسكر ودقيق اللوز." at bounding box center [676, 287] width 313 height 44
paste textarea "كا"
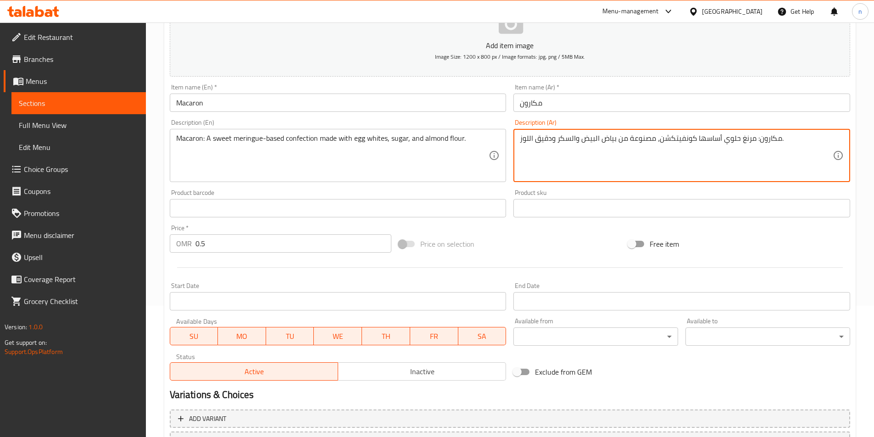
scroll to position [211, 0]
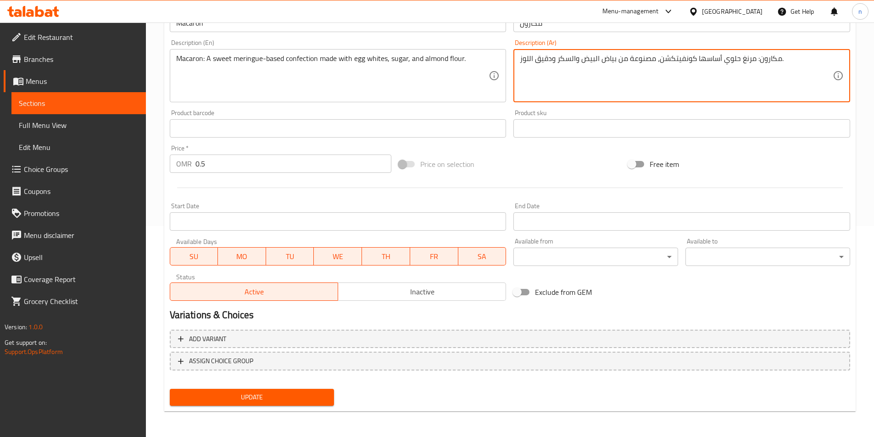
type textarea "مكارون: مرنغ حلوي أساسها كونفيتكشن، مصنوعة من بياض البيض والسكر ودقيق اللوز."
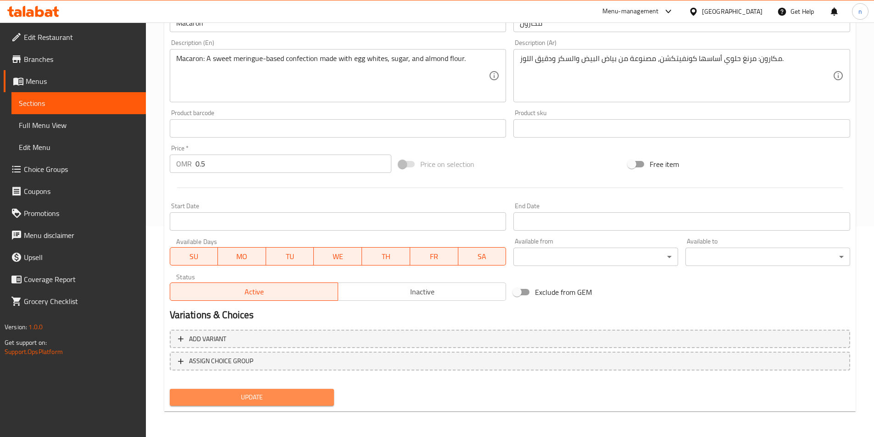
click at [252, 393] on span "Update" at bounding box center [252, 397] width 150 height 11
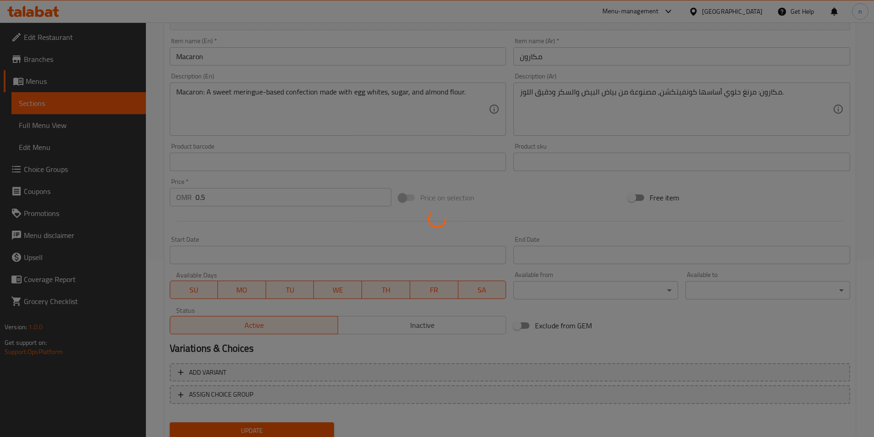
scroll to position [0, 0]
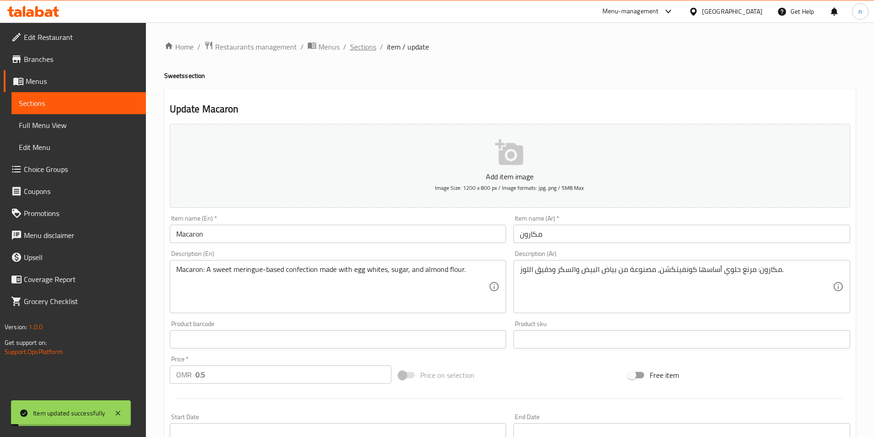
click at [366, 46] on span "Sections" at bounding box center [363, 46] width 26 height 11
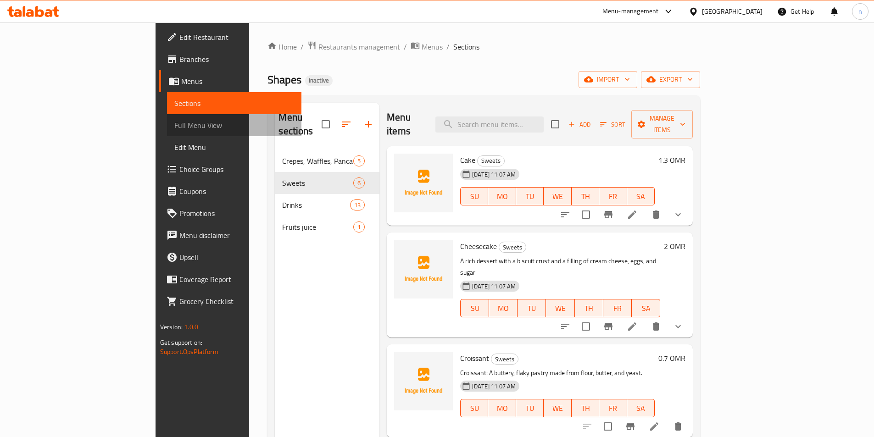
click at [174, 124] on span "Full Menu View" at bounding box center [234, 125] width 120 height 11
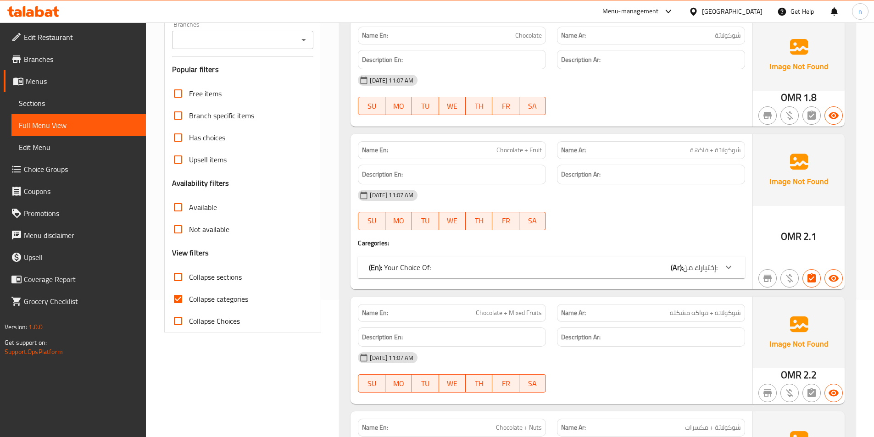
scroll to position [138, 0]
click at [180, 296] on input "Collapse categories" at bounding box center [178, 299] width 22 height 22
checkbox input "false"
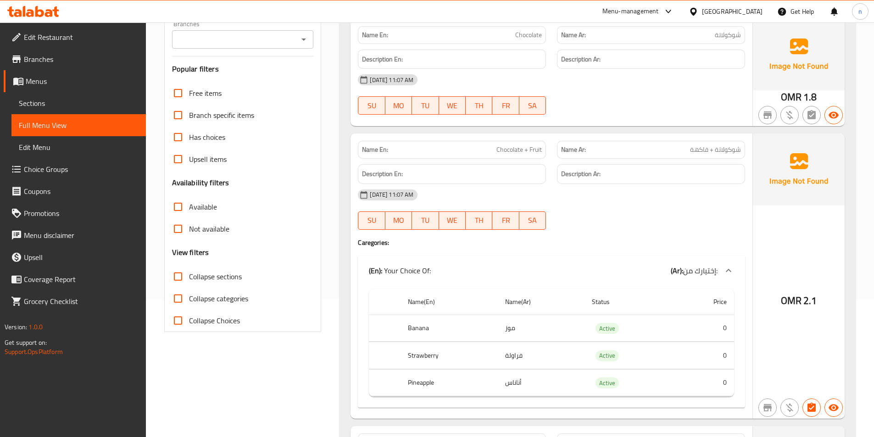
click at [55, 61] on span "Branches" at bounding box center [81, 59] width 115 height 11
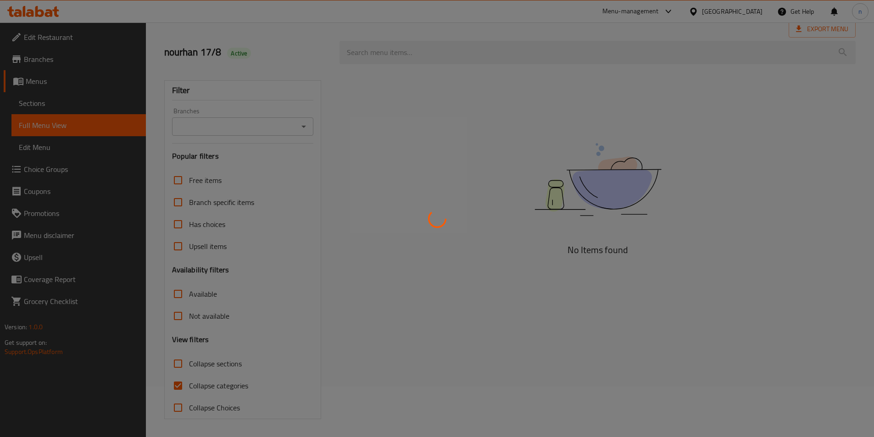
scroll to position [51, 0]
click at [178, 383] on div at bounding box center [437, 218] width 874 height 437
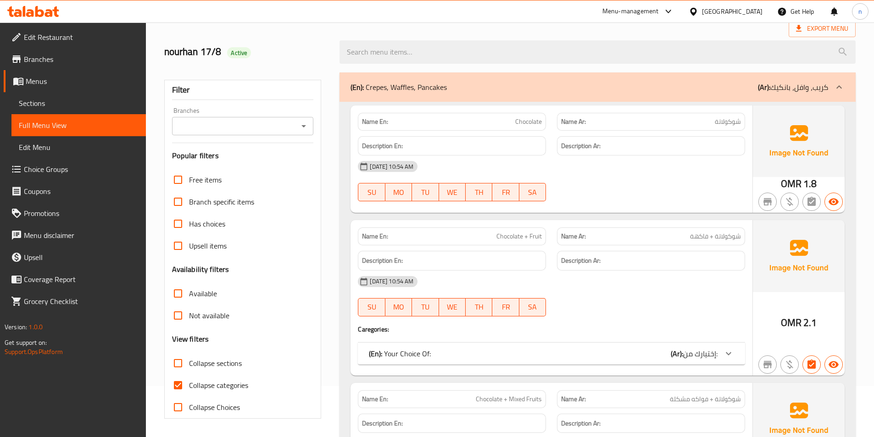
click at [178, 383] on input "Collapse categories" at bounding box center [178, 385] width 22 height 22
checkbox input "false"
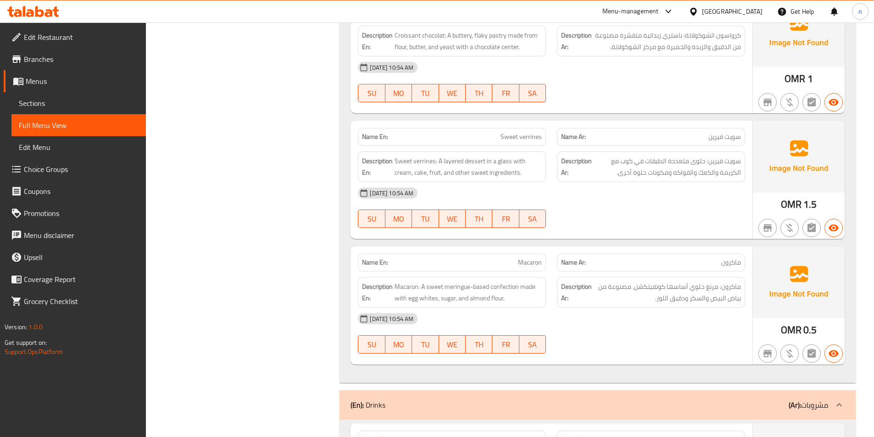
scroll to position [1885, 0]
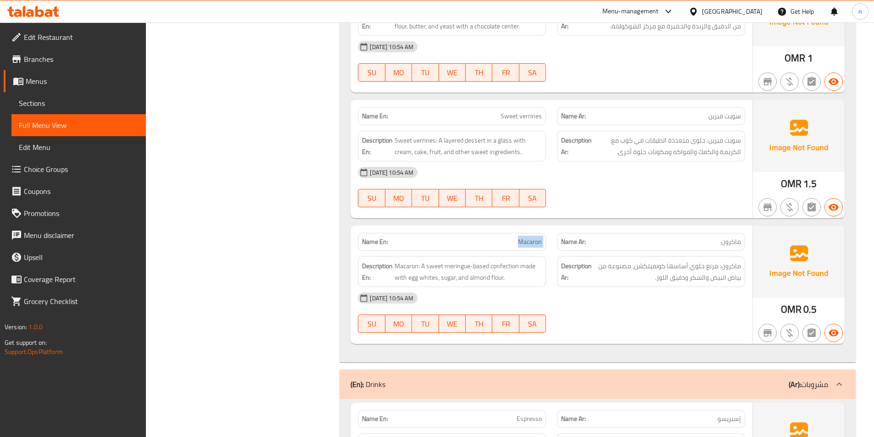
drag, startPoint x: 505, startPoint y: 244, endPoint x: 552, endPoint y: 243, distance: 46.8
click at [552, 243] on div "Name En: Macaron Name Ar: ماكرون" at bounding box center [551, 241] width 398 height 29
copy span "Macaron"
click at [475, 246] on p "Name En: Macaron" at bounding box center [452, 242] width 180 height 10
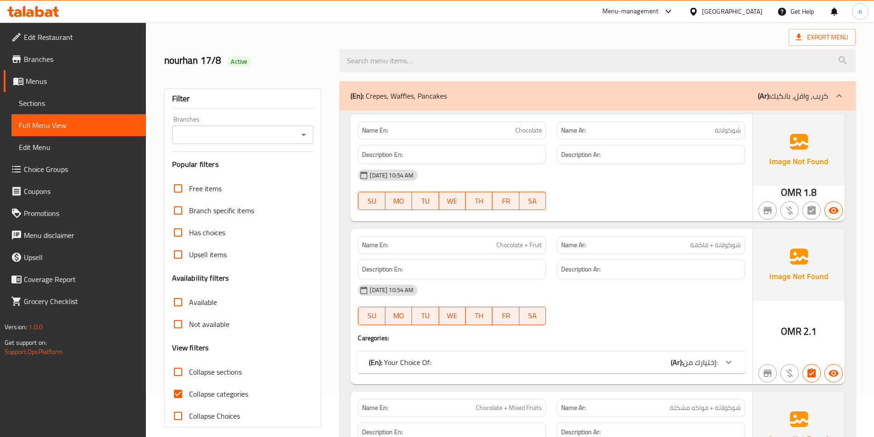
scroll to position [138, 0]
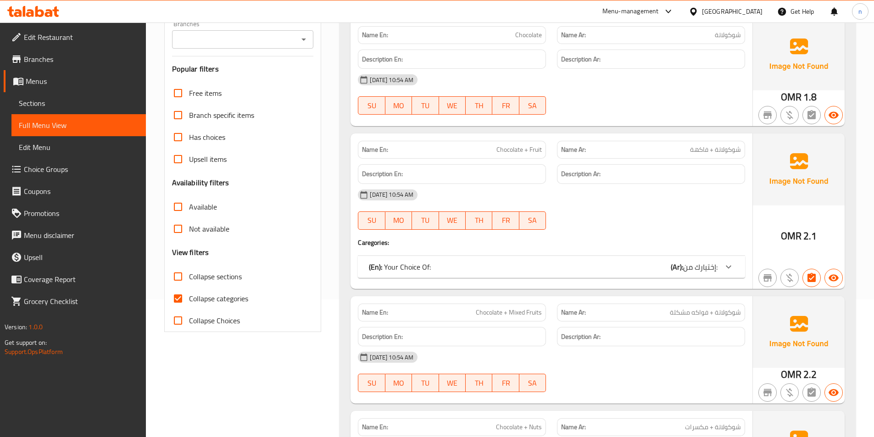
click at [178, 296] on input "Collapse categories" at bounding box center [178, 299] width 22 height 22
checkbox input "false"
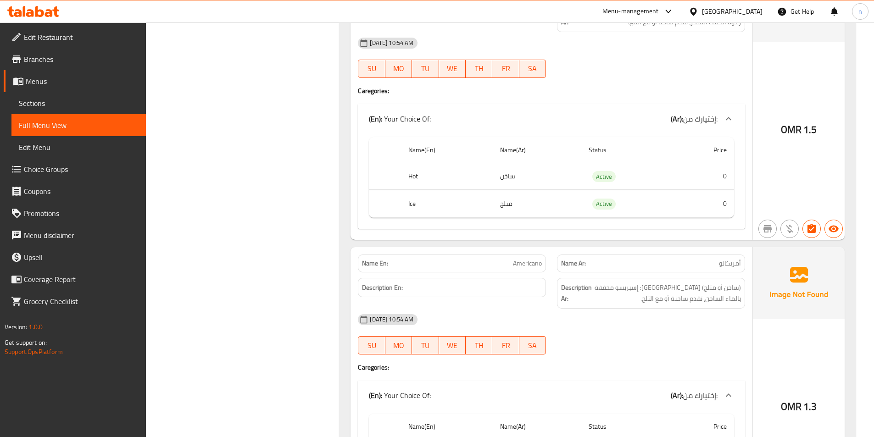
scroll to position [2843, 0]
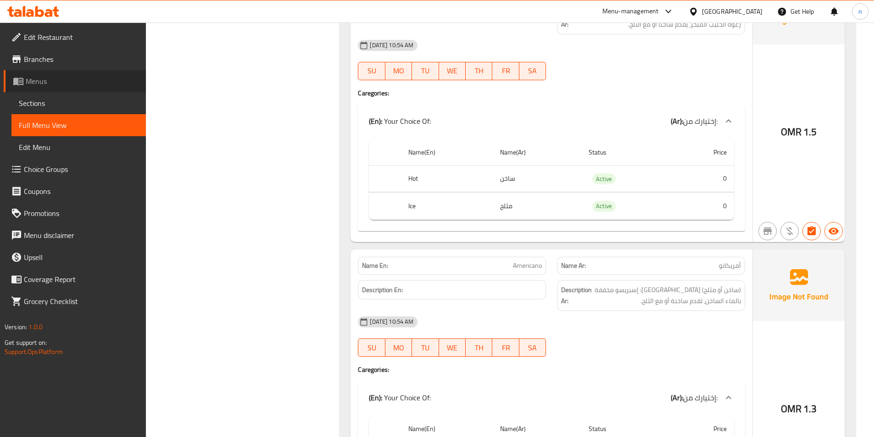
click at [55, 80] on span "Menus" at bounding box center [82, 81] width 113 height 11
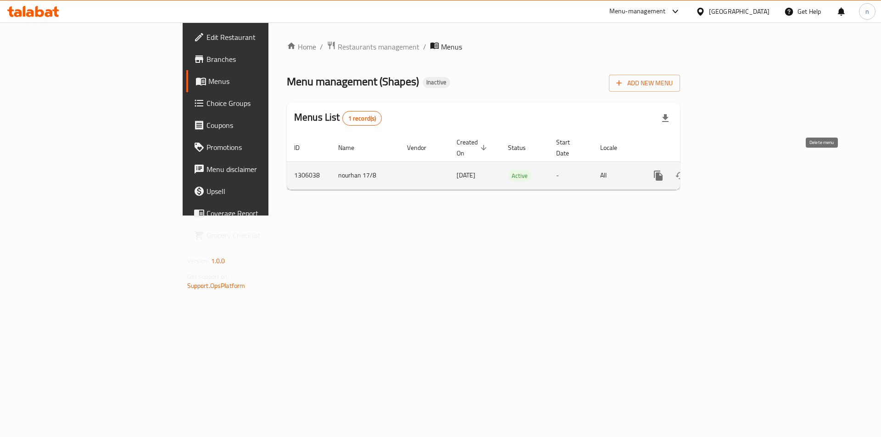
click at [705, 172] on icon "enhanced table" at bounding box center [702, 176] width 6 height 8
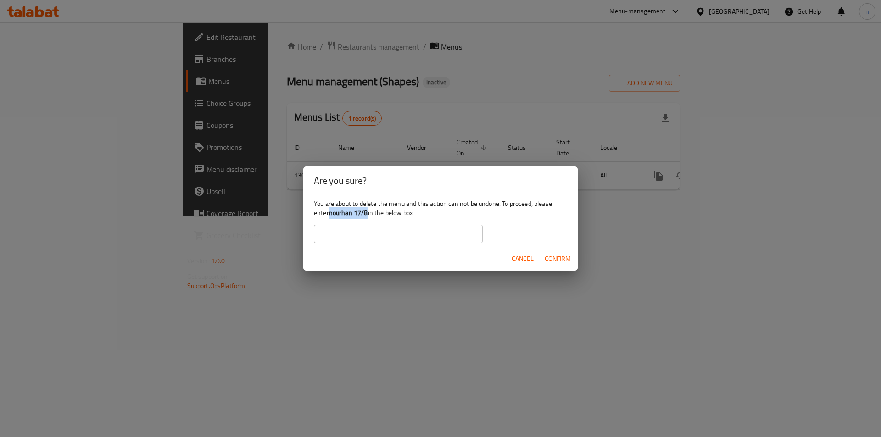
drag, startPoint x: 330, startPoint y: 213, endPoint x: 367, endPoint y: 216, distance: 37.7
click at [367, 216] on b "nourhan 17/8" at bounding box center [348, 213] width 39 height 12
copy b "nourhan 17/8"
click at [371, 232] on input "text" at bounding box center [398, 234] width 169 height 18
paste input "nourhan 17/8"
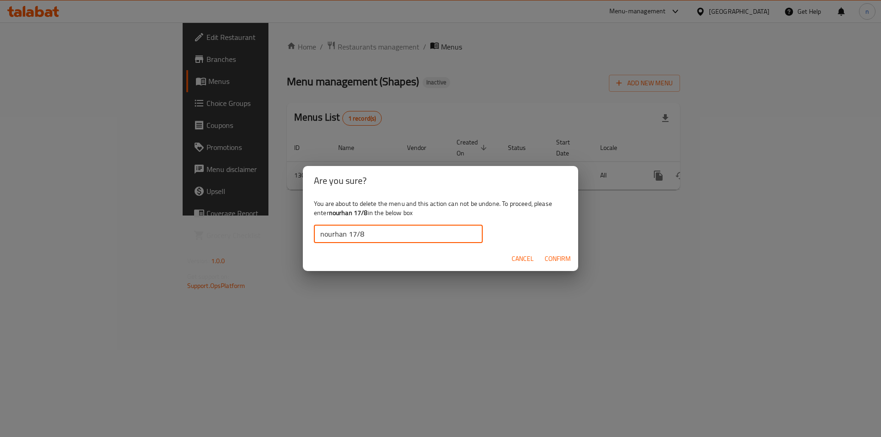
type input "nourhan 17/8"
click at [550, 262] on span "Confirm" at bounding box center [557, 258] width 26 height 11
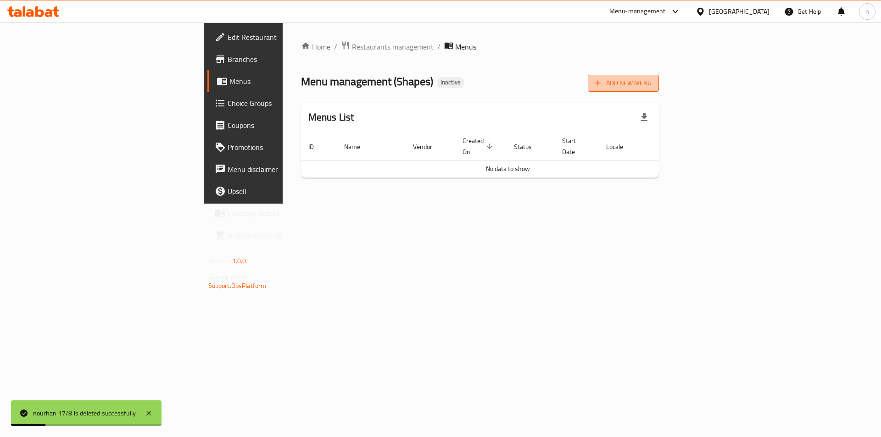
click at [602, 82] on icon "button" at bounding box center [597, 82] width 9 height 9
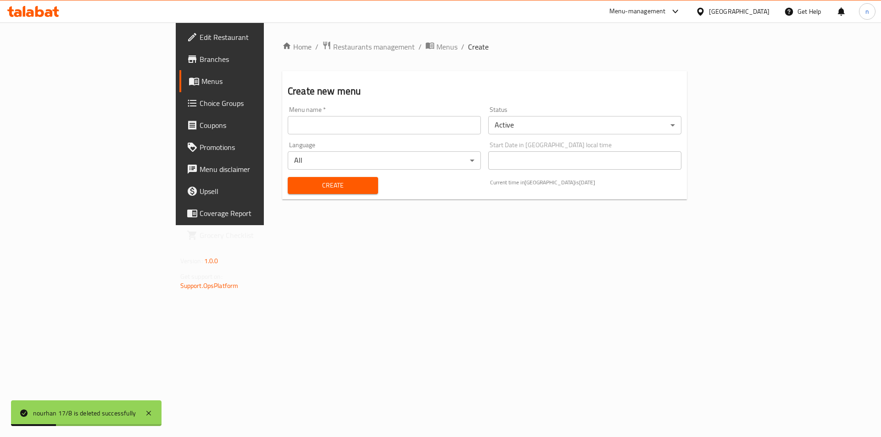
click at [369, 137] on div "Menu name   * Menu name *" at bounding box center [384, 120] width 200 height 35
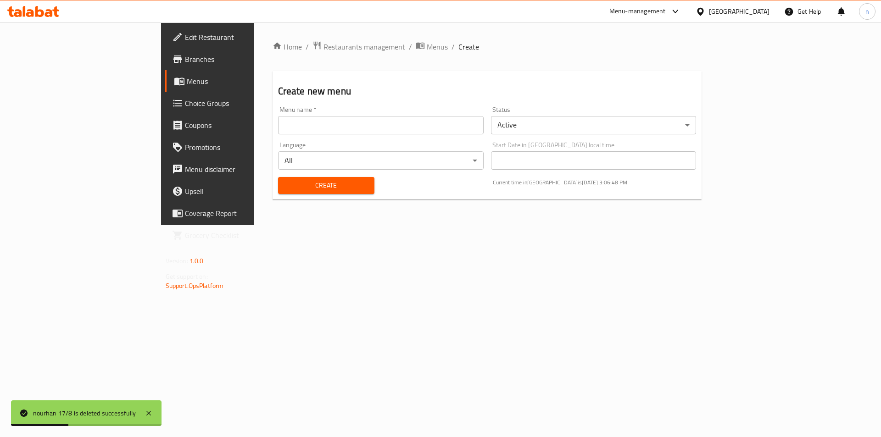
click at [367, 136] on div "Menu name   * Menu name *" at bounding box center [380, 120] width 213 height 35
click at [364, 133] on input "text" at bounding box center [380, 125] width 205 height 18
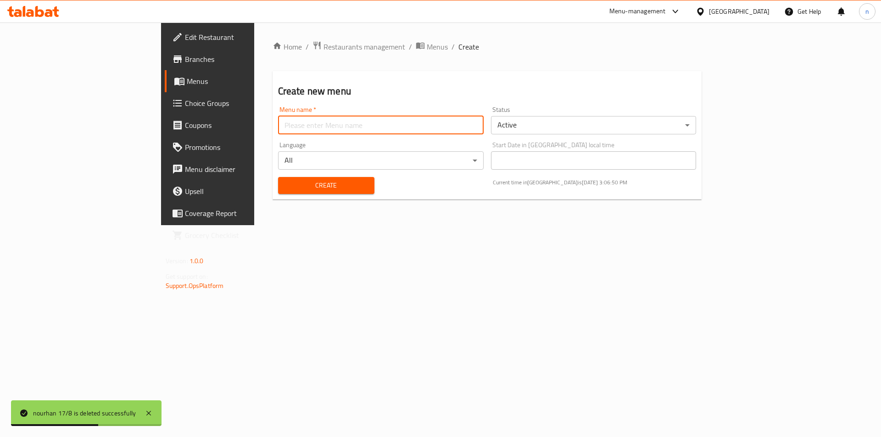
type input "nourhan 17/8"
click at [285, 189] on span "Create" at bounding box center [326, 185] width 82 height 11
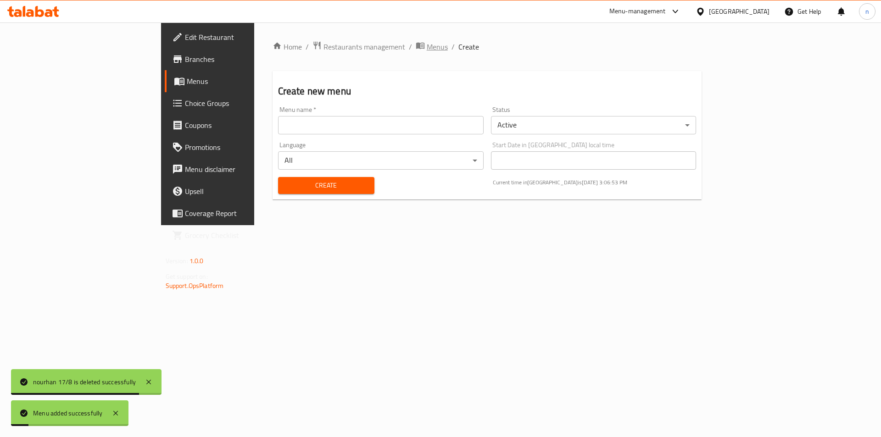
click at [426, 49] on span "Menus" at bounding box center [436, 46] width 21 height 11
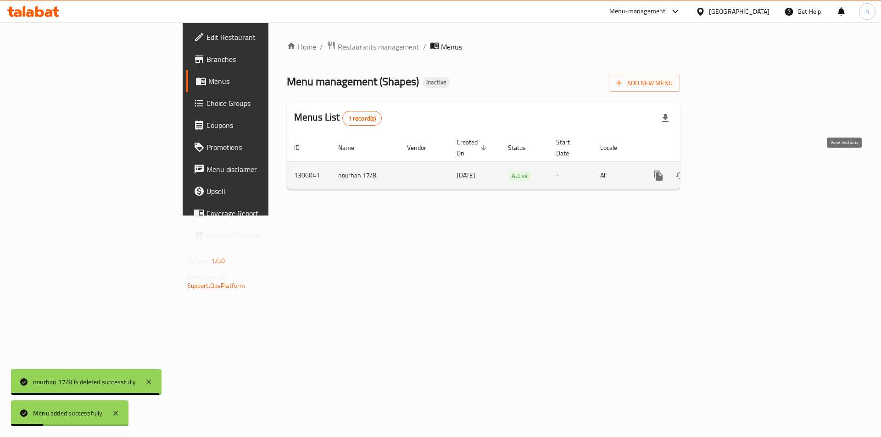
click at [728, 172] on icon "enhanced table" at bounding box center [724, 176] width 8 height 8
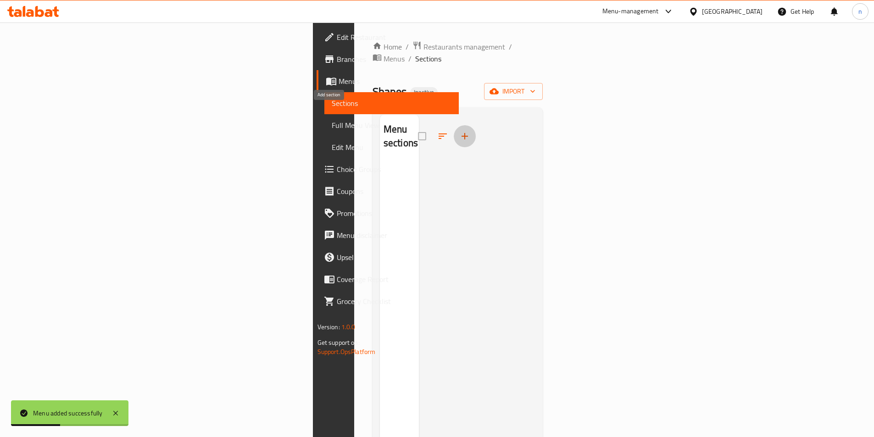
click at [454, 125] on button "button" at bounding box center [465, 136] width 22 height 22
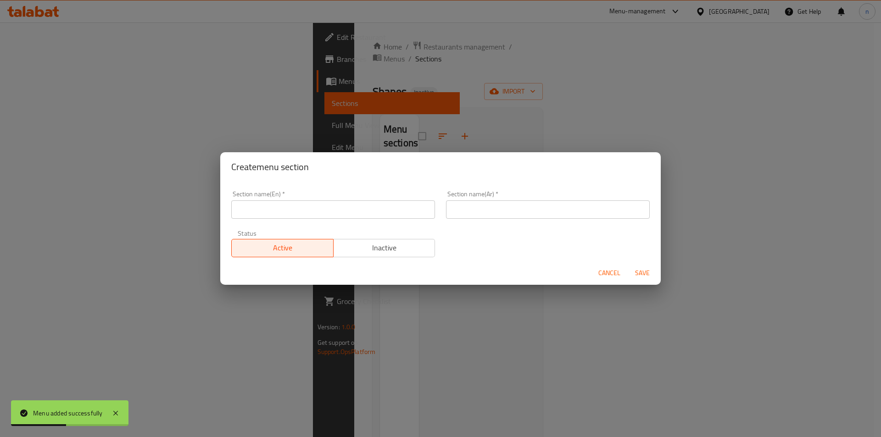
click at [404, 121] on div "Create menu section Section name(En)   * Section name(En) * Section name(Ar)   …" at bounding box center [440, 218] width 881 height 437
drag, startPoint x: 603, startPoint y: 272, endPoint x: 794, endPoint y: 140, distance: 232.4
click at [605, 271] on span "Cancel" at bounding box center [609, 272] width 22 height 11
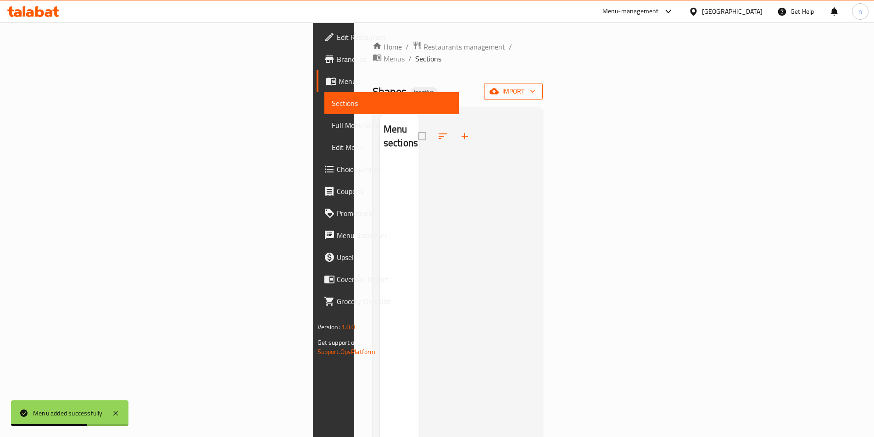
click at [535, 86] on span "import" at bounding box center [513, 91] width 44 height 11
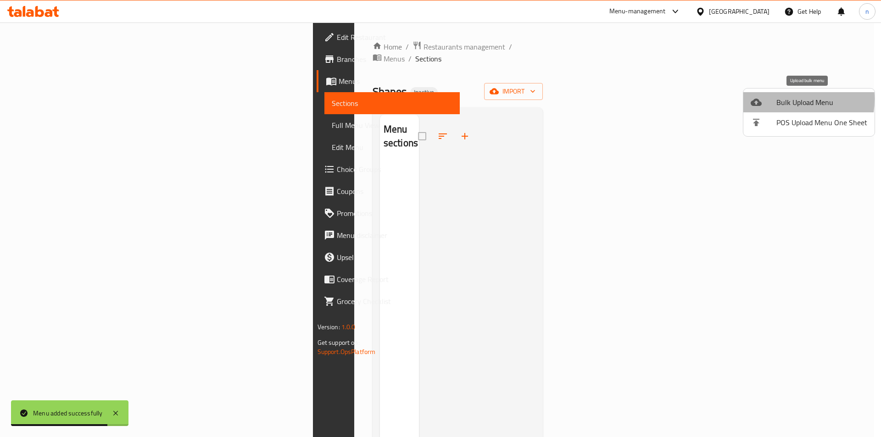
click at [771, 99] on div at bounding box center [763, 102] width 26 height 11
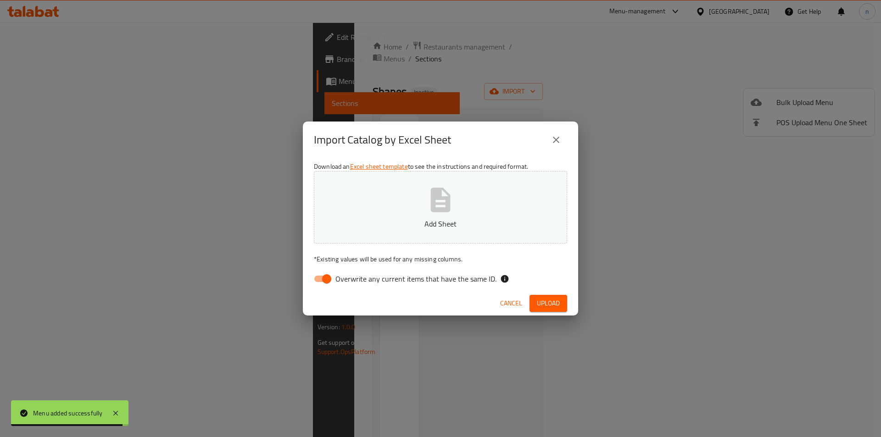
drag, startPoint x: 319, startPoint y: 280, endPoint x: 450, endPoint y: 169, distance: 171.8
click at [322, 275] on input "Overwrite any current items that have the same ID." at bounding box center [326, 278] width 52 height 17
checkbox input "false"
click at [451, 168] on div "Download an Excel sheet template to see the instructions and required format. A…" at bounding box center [440, 224] width 275 height 133
click at [422, 211] on button "Add Sheet" at bounding box center [440, 207] width 253 height 72
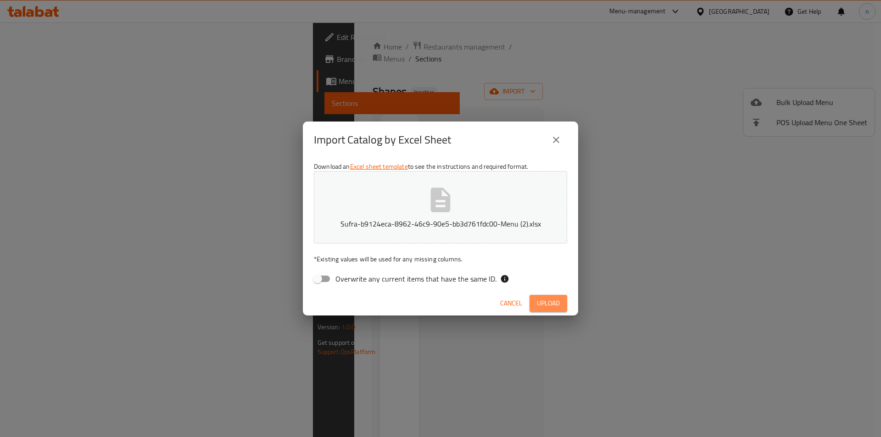
click at [548, 302] on span "Upload" at bounding box center [548, 303] width 23 height 11
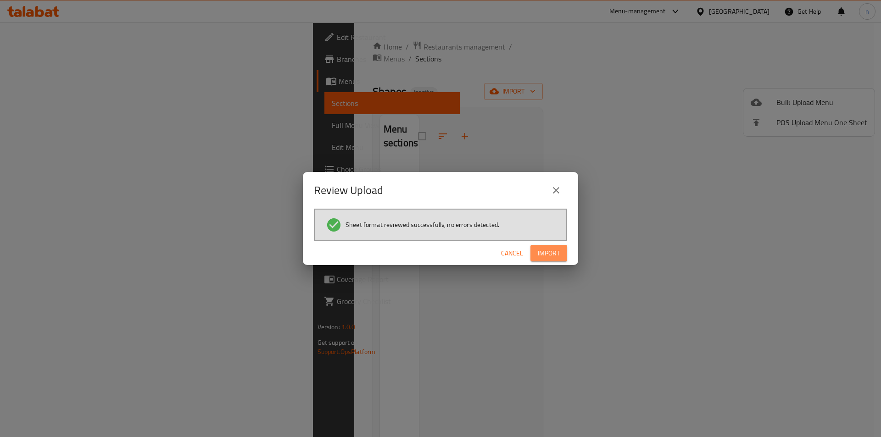
click at [559, 246] on button "Import" at bounding box center [548, 253] width 37 height 17
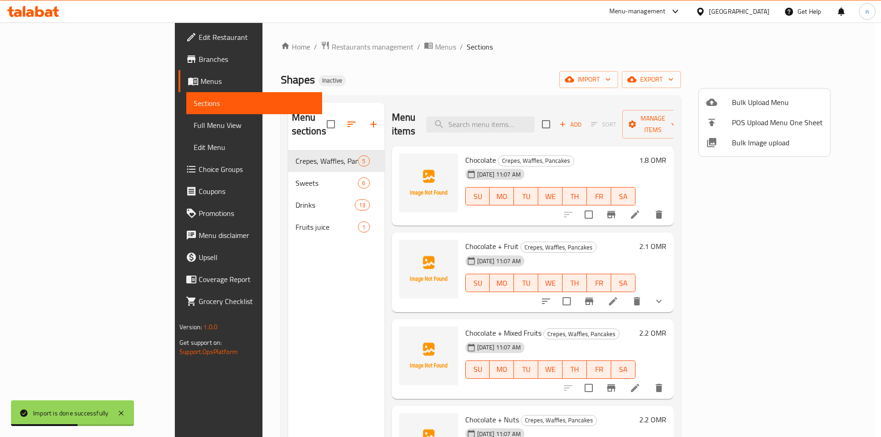
click at [565, 154] on div at bounding box center [440, 218] width 881 height 437
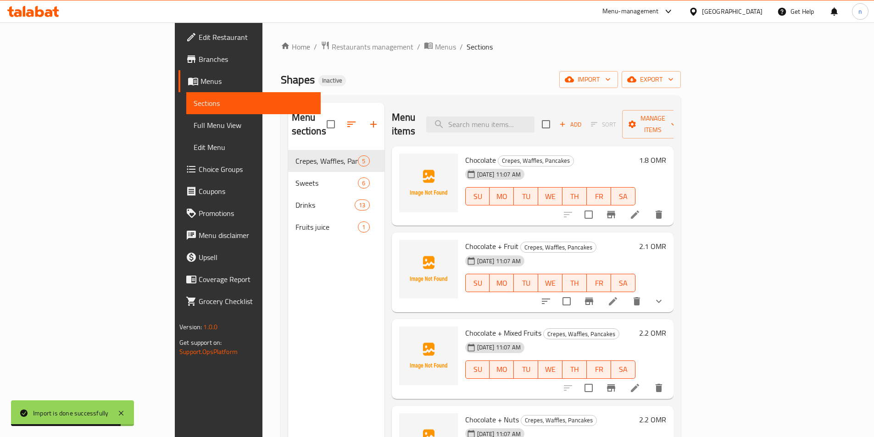
scroll to position [18, 0]
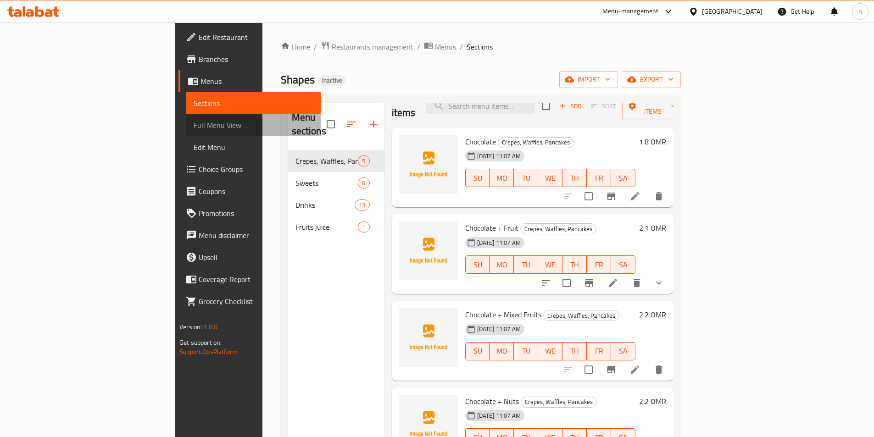
drag, startPoint x: 91, startPoint y: 114, endPoint x: 92, endPoint y: 122, distance: 7.4
click at [186, 115] on link "Full Menu View" at bounding box center [253, 125] width 134 height 22
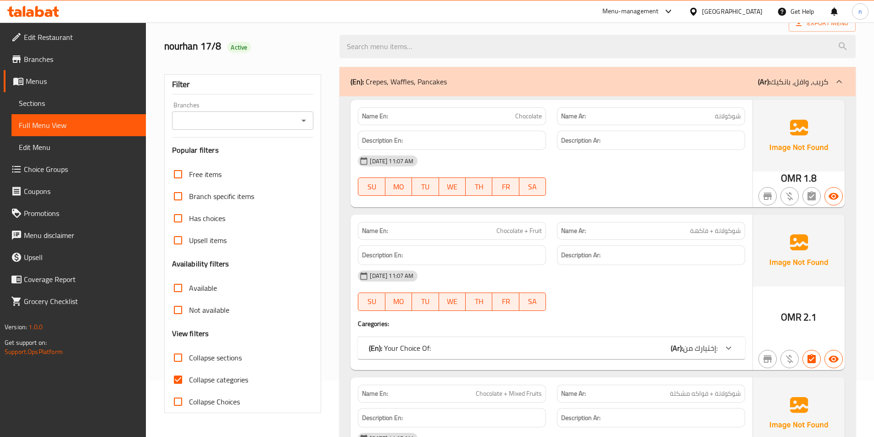
scroll to position [138, 0]
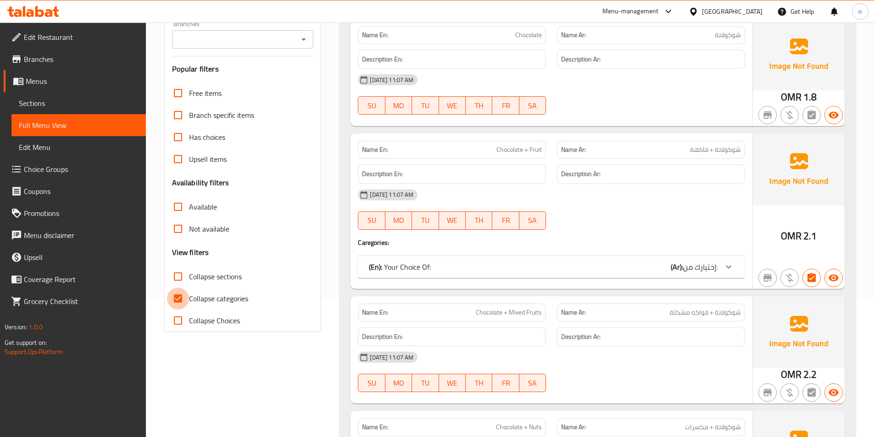
click at [180, 295] on input "Collapse categories" at bounding box center [178, 299] width 22 height 22
checkbox input "false"
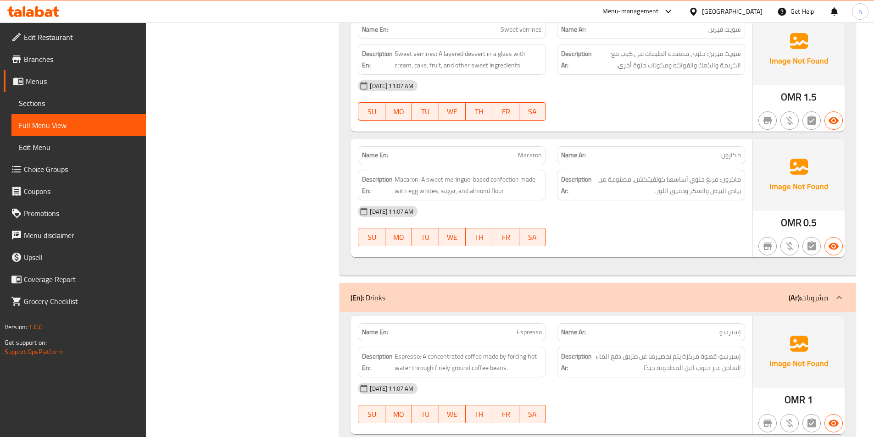
scroll to position [1880, 0]
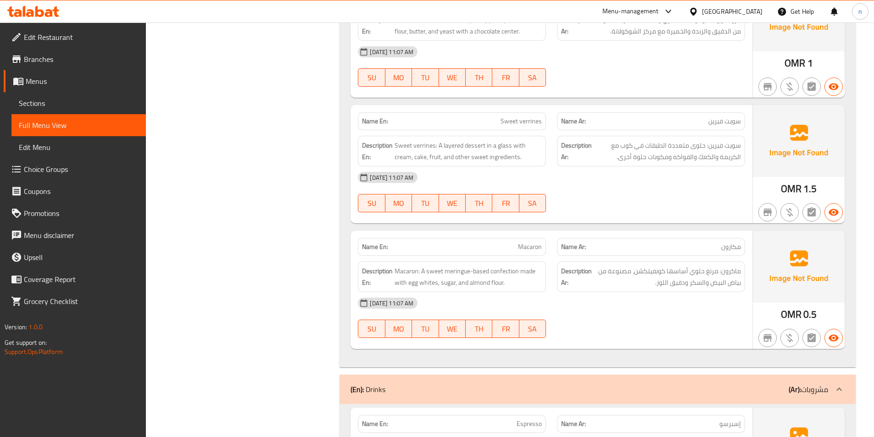
click at [63, 101] on span "Sections" at bounding box center [79, 103] width 120 height 11
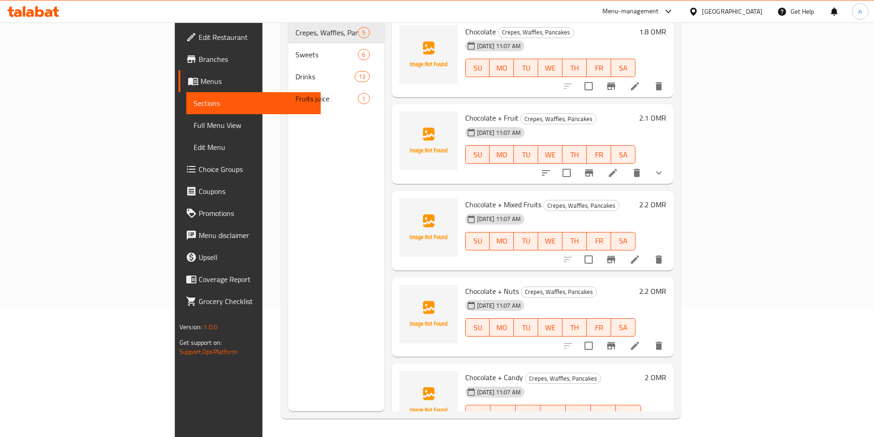
scroll to position [128, 0]
click at [194, 122] on span "Full Menu View" at bounding box center [254, 125] width 120 height 11
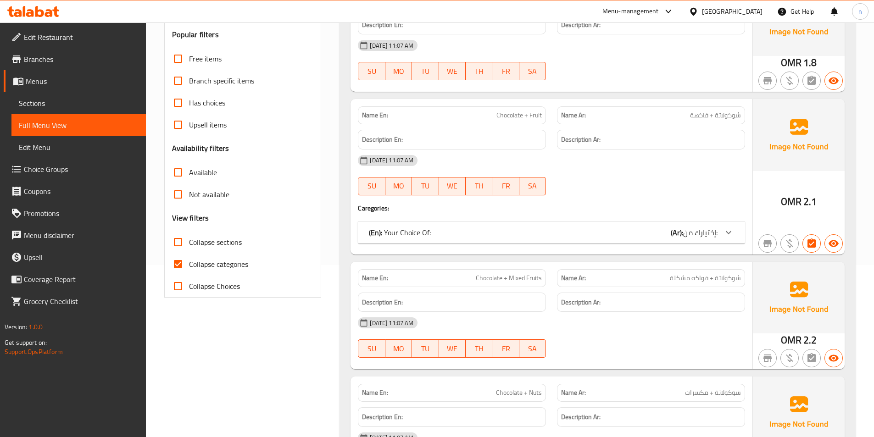
scroll to position [174, 0]
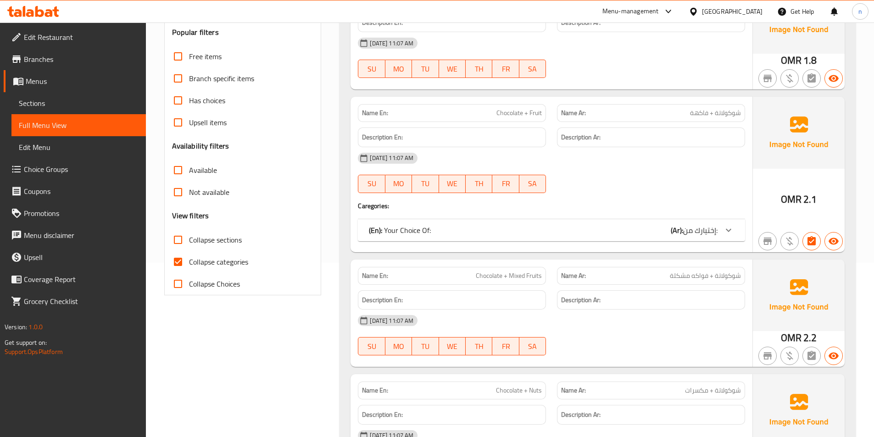
click at [177, 259] on input "Collapse categories" at bounding box center [178, 262] width 22 height 22
checkbox input "false"
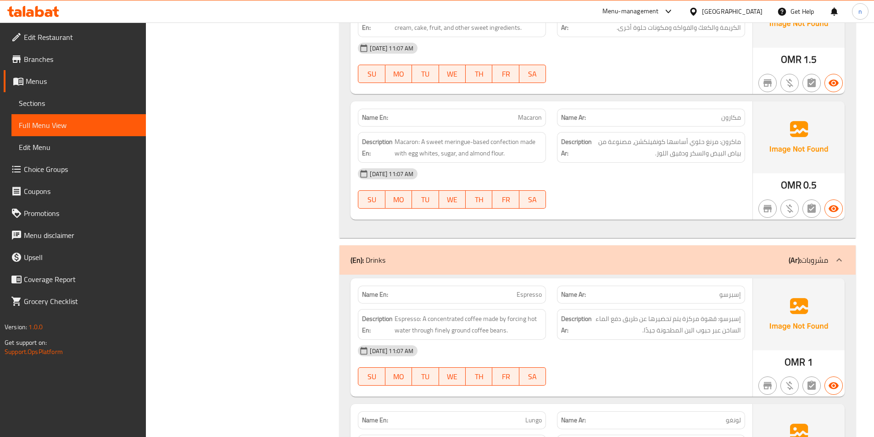
scroll to position [2009, 0]
click at [526, 121] on span "Macaron" at bounding box center [530, 119] width 24 height 10
copy span "Macaron"
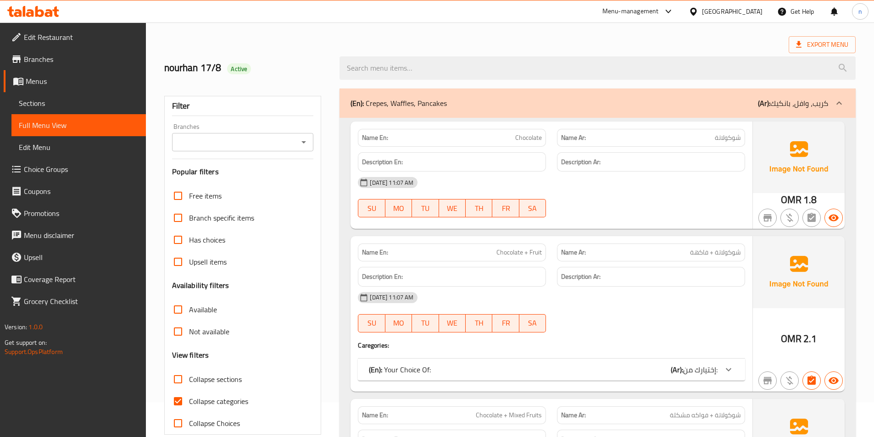
scroll to position [138, 0]
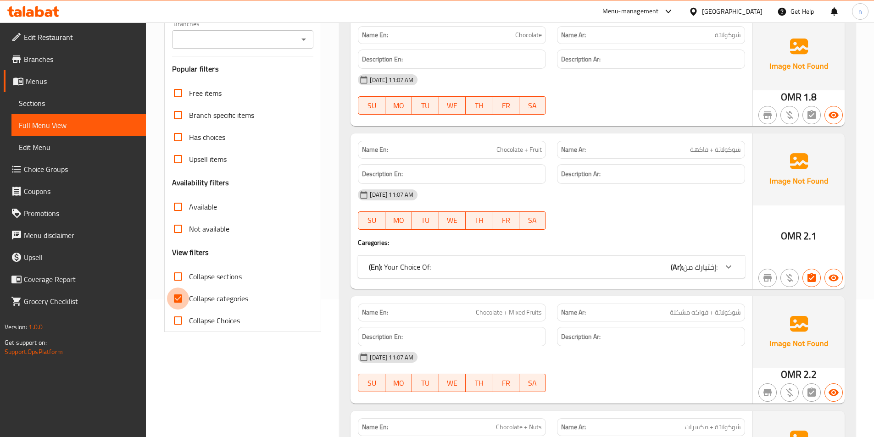
click at [178, 295] on input "Collapse categories" at bounding box center [178, 299] width 22 height 22
checkbox input "false"
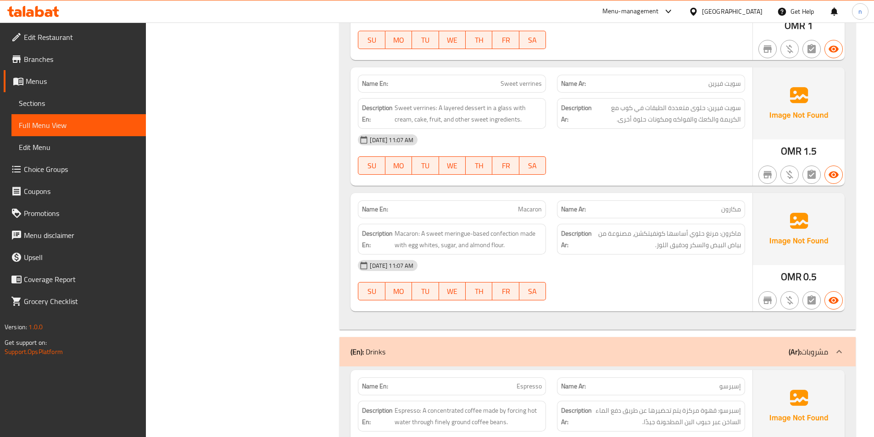
scroll to position [1789, 0]
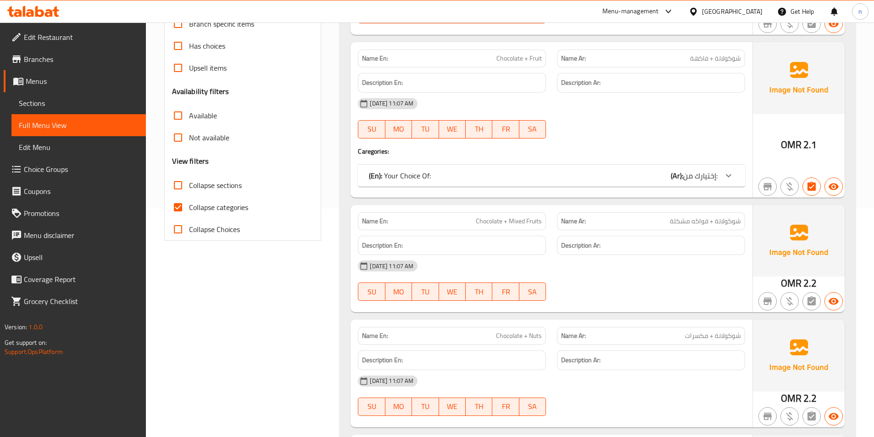
scroll to position [229, 0]
click at [177, 206] on input "Collapse categories" at bounding box center [178, 207] width 22 height 22
checkbox input "false"
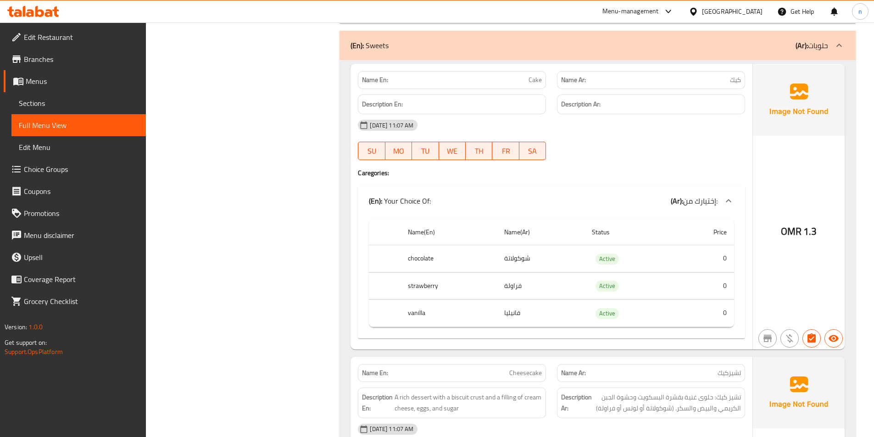
scroll to position [1236, 0]
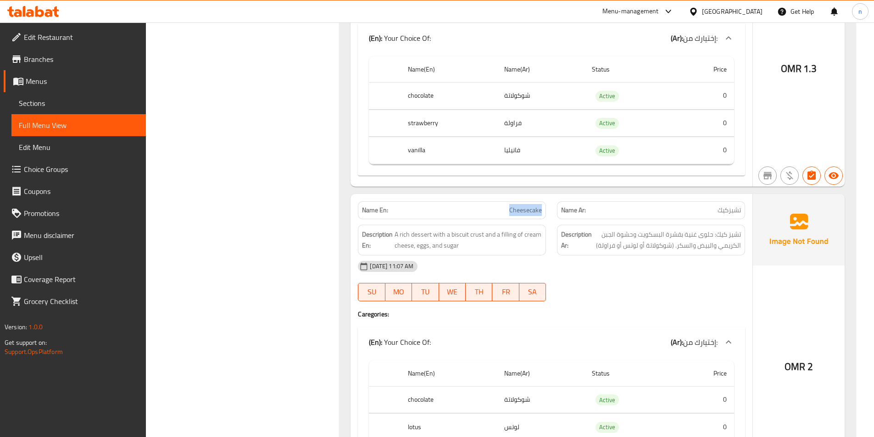
drag, startPoint x: 508, startPoint y: 209, endPoint x: 541, endPoint y: 214, distance: 33.9
copy span "Cheesecake"
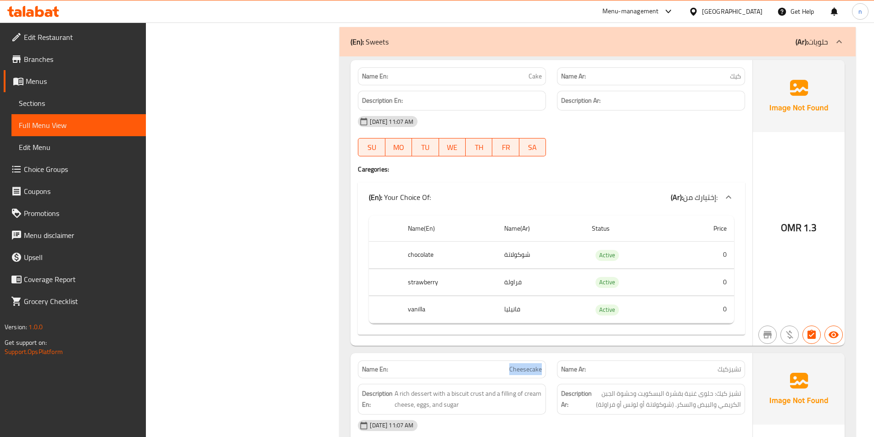
scroll to position [1007, 0]
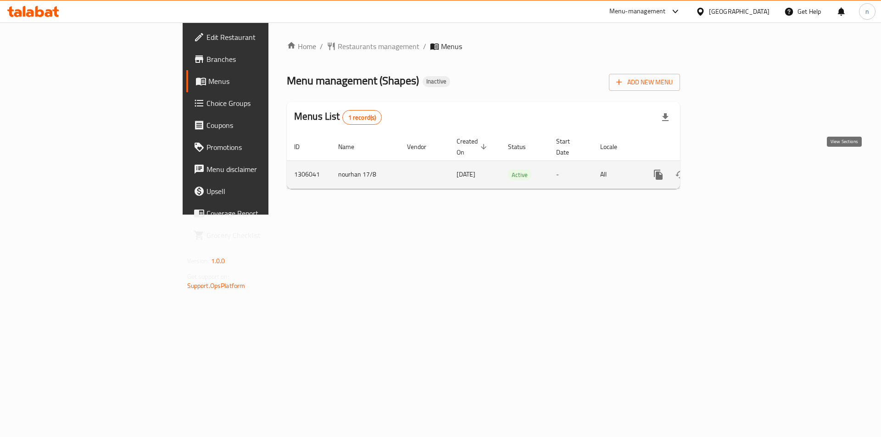
click at [730, 169] on icon "enhanced table" at bounding box center [724, 174] width 11 height 11
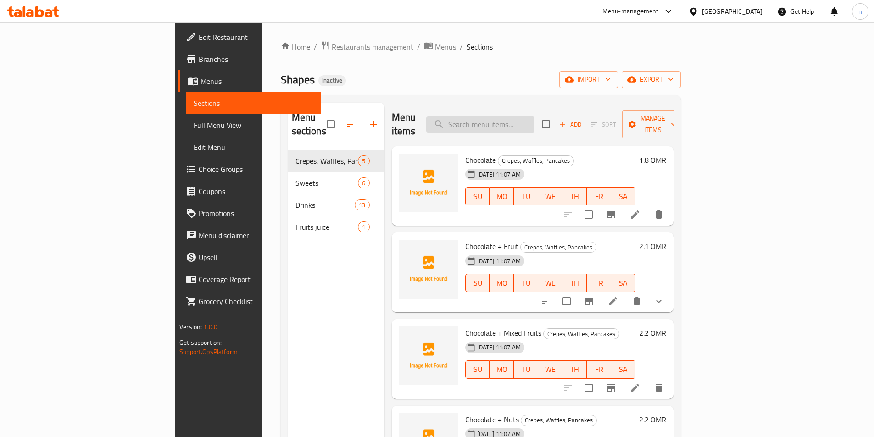
click at [527, 116] on input "search" at bounding box center [480, 124] width 108 height 16
paste input "Cheesecake"
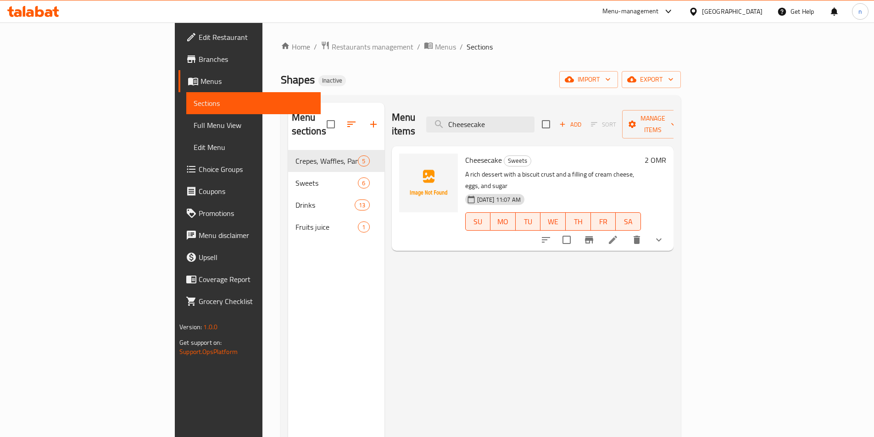
type input "Cheesecake"
click at [618, 234] on icon at bounding box center [612, 239] width 11 height 11
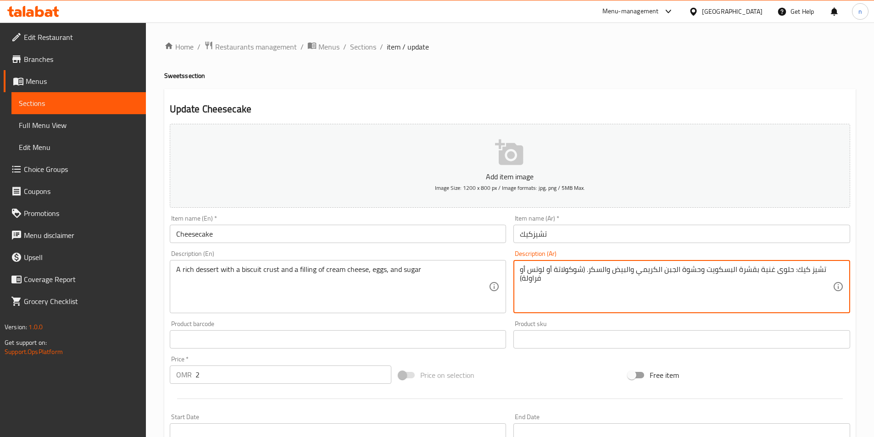
click at [539, 271] on textarea "تشيز كيك: حلوى غنية بقشرة البسكويت وحشوة الجبن الكريمي والبيض والسكر. (شوكولاتة…" at bounding box center [676, 287] width 313 height 44
click at [538, 271] on textarea "تشيز كيك: حلوى غنية بقشرة البسكويت وحشوة الجبن الكريمي والبيض والسكر. (شوكولاتة…" at bounding box center [676, 287] width 313 height 44
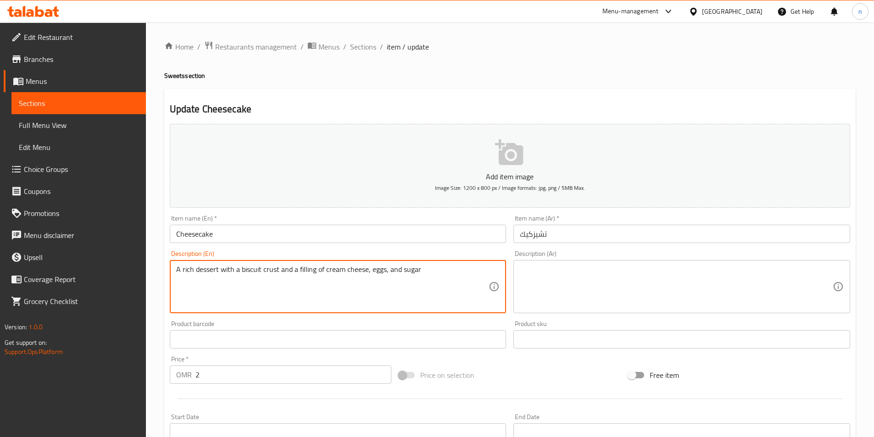
click at [375, 268] on textarea "A rich dessert with a biscuit crust and a filling of cream cheese, eggs, and su…" at bounding box center [332, 287] width 313 height 44
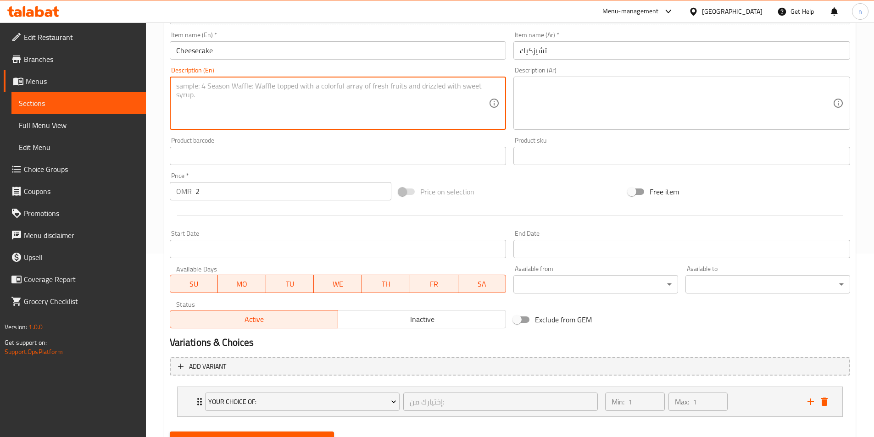
scroll to position [226, 0]
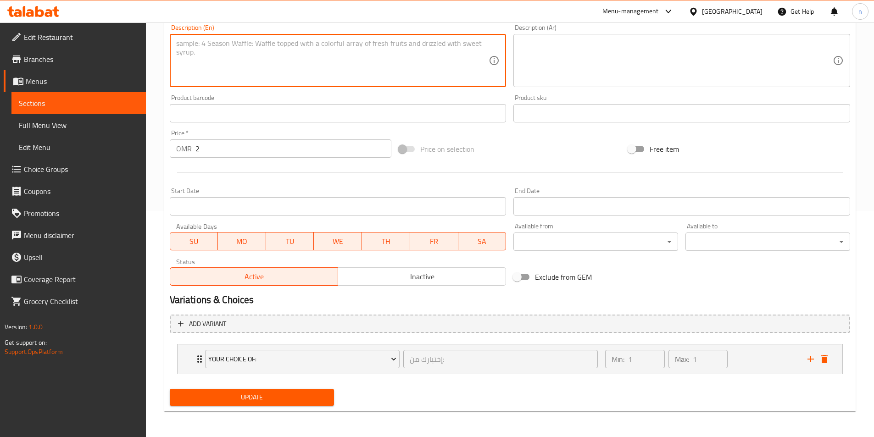
click at [291, 398] on span "Update" at bounding box center [252, 397] width 150 height 11
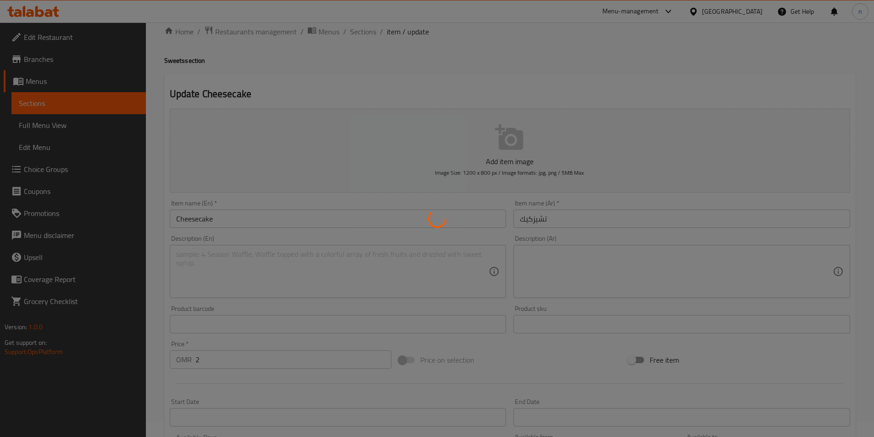
scroll to position [0, 0]
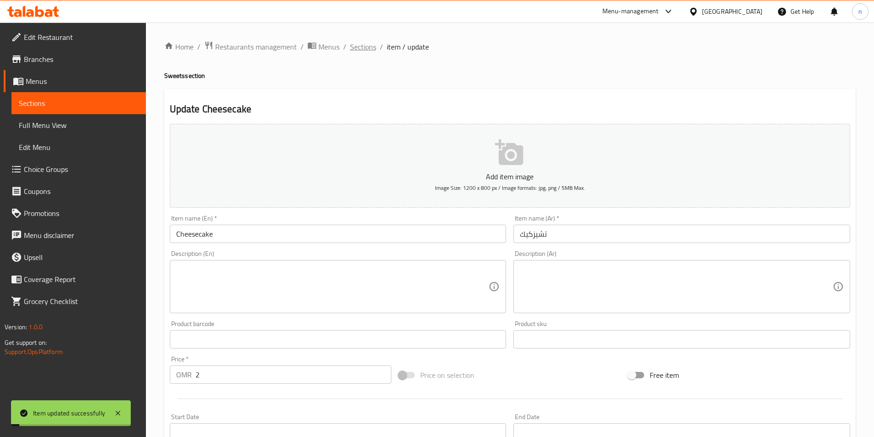
click at [366, 48] on span "Sections" at bounding box center [363, 46] width 26 height 11
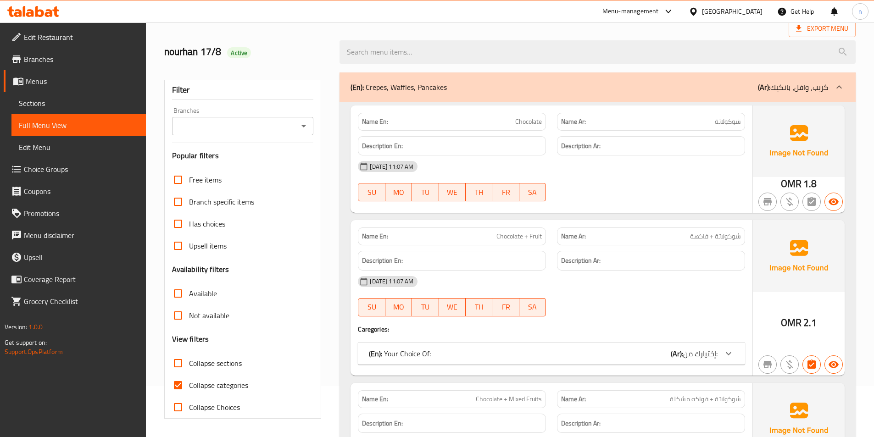
scroll to position [51, 0]
click at [178, 388] on input "Collapse categories" at bounding box center [178, 385] width 22 height 22
checkbox input "false"
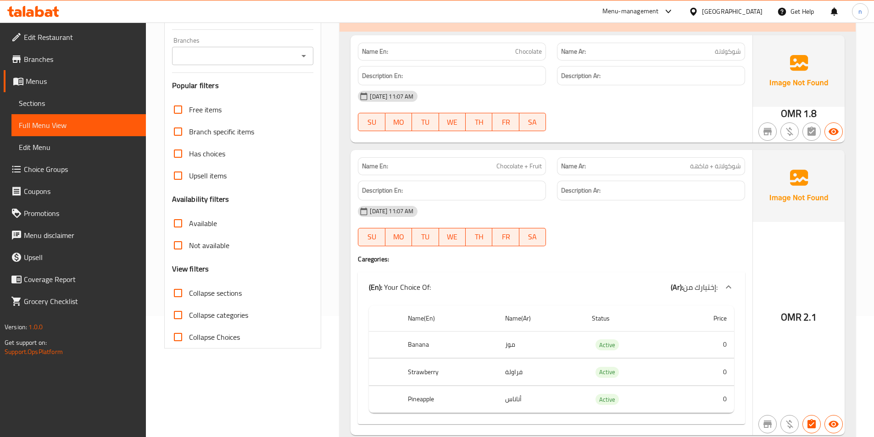
scroll to position [138, 0]
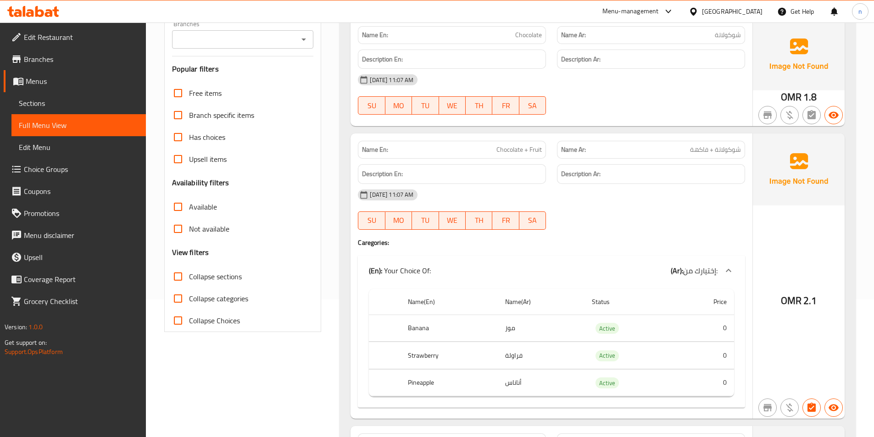
click at [296, 67] on h3 "Popular filters" at bounding box center [243, 69] width 142 height 11
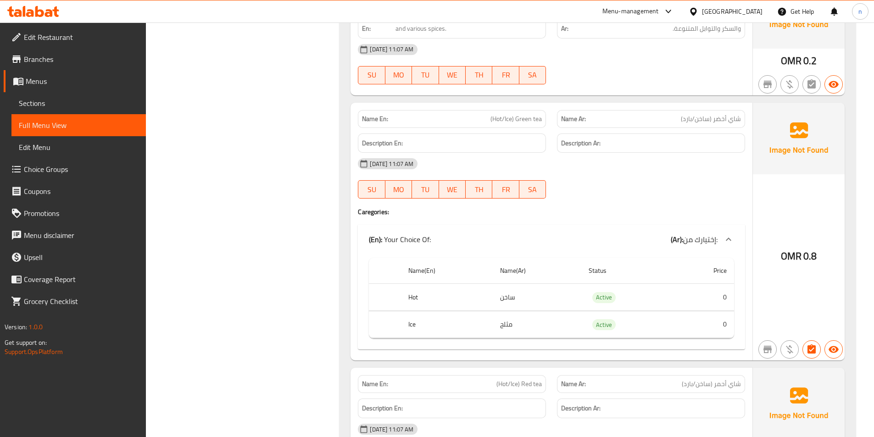
scroll to position [0, 0]
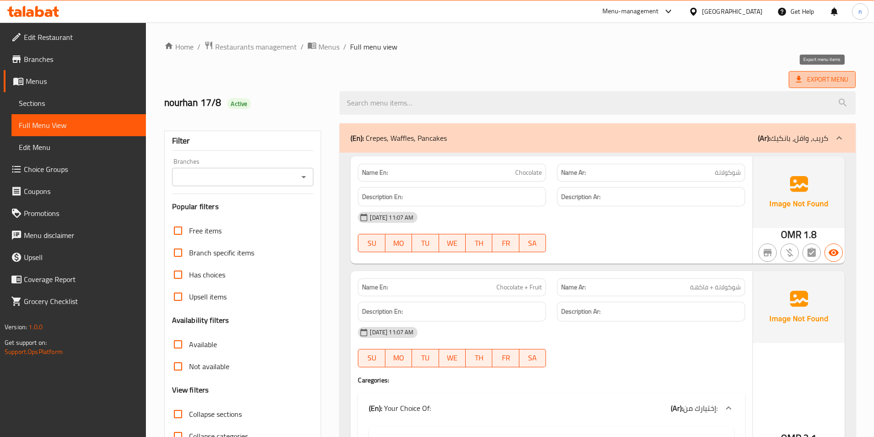
click at [818, 83] on span "Export Menu" at bounding box center [822, 79] width 52 height 11
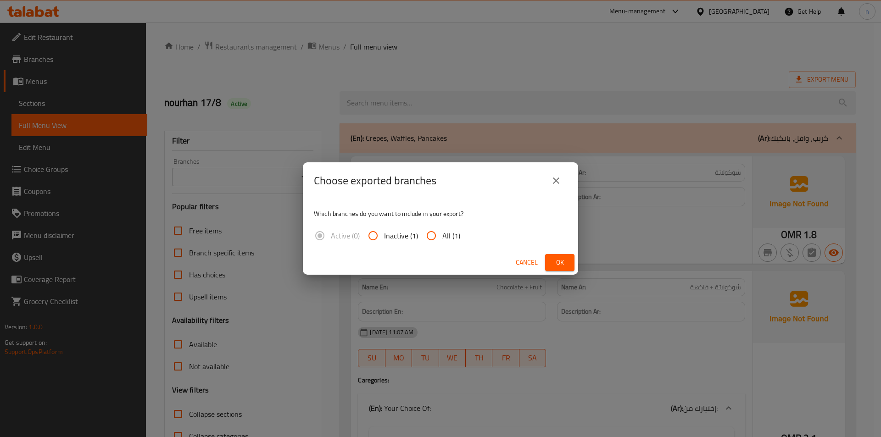
drag, startPoint x: 429, startPoint y: 237, endPoint x: 446, endPoint y: 242, distance: 18.1
click at [432, 239] on input "All (1)" at bounding box center [431, 236] width 22 height 22
radio input "true"
click at [555, 263] on span "Ok" at bounding box center [559, 262] width 15 height 11
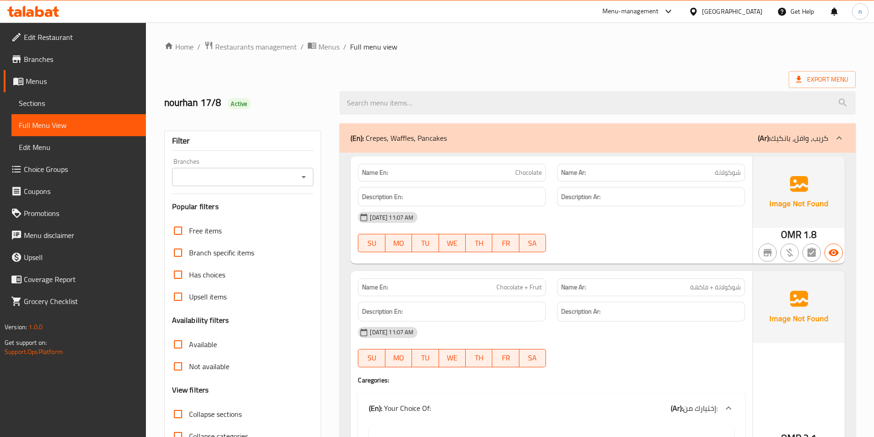
click at [604, 228] on div "[DATE] 11:07 AM" at bounding box center [551, 217] width 398 height 22
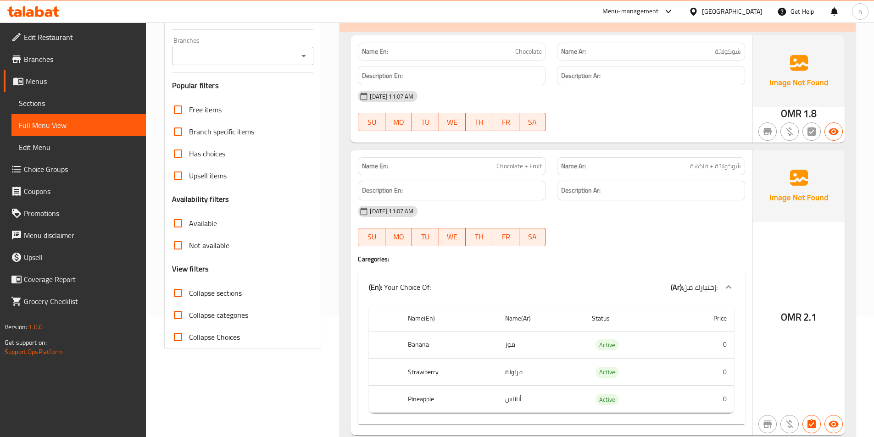
scroll to position [138, 0]
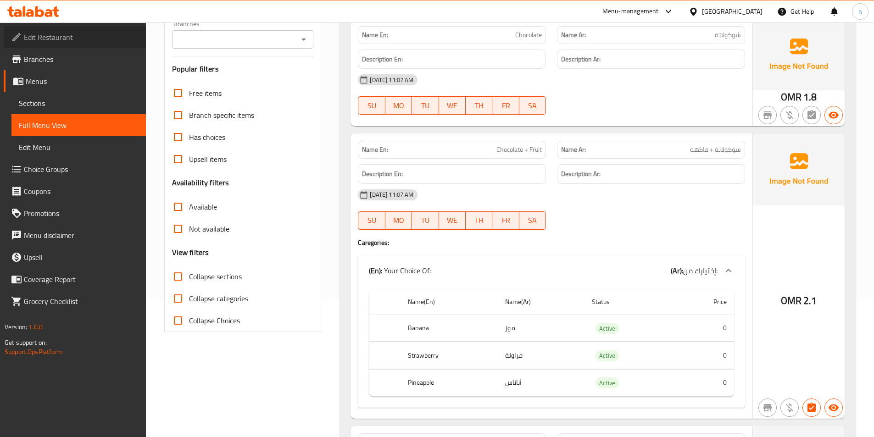
click at [79, 38] on span "Edit Restaurant" at bounding box center [81, 37] width 115 height 11
